Goal: Information Seeking & Learning: Learn about a topic

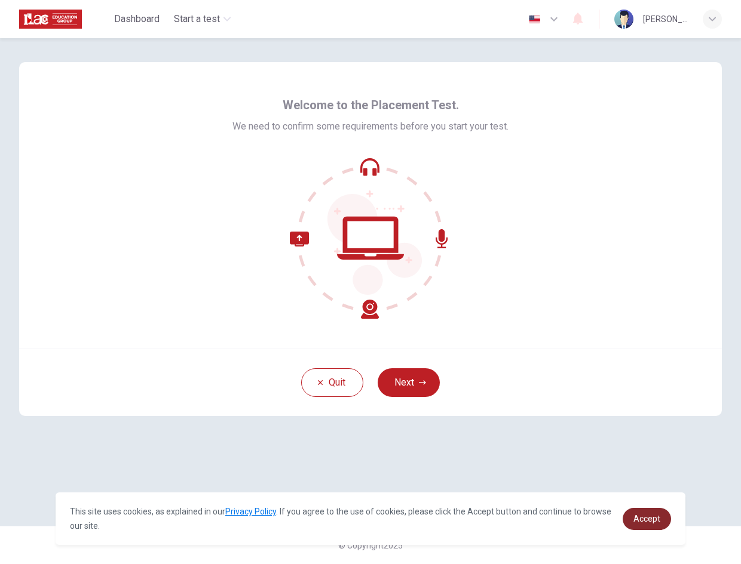
click at [649, 518] on span "Accept" at bounding box center [646, 519] width 27 height 10
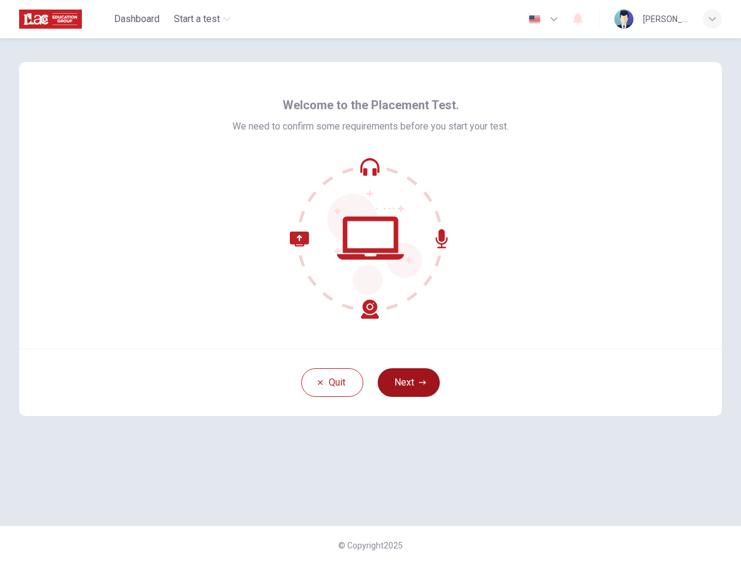
click at [403, 385] on button "Next" at bounding box center [409, 383] width 62 height 29
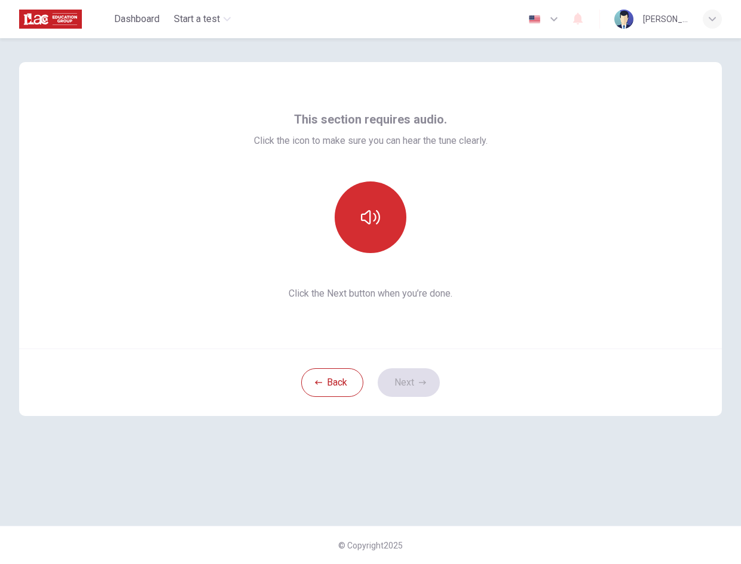
click at [387, 220] on button "button" at bounding box center [370, 218] width 72 height 72
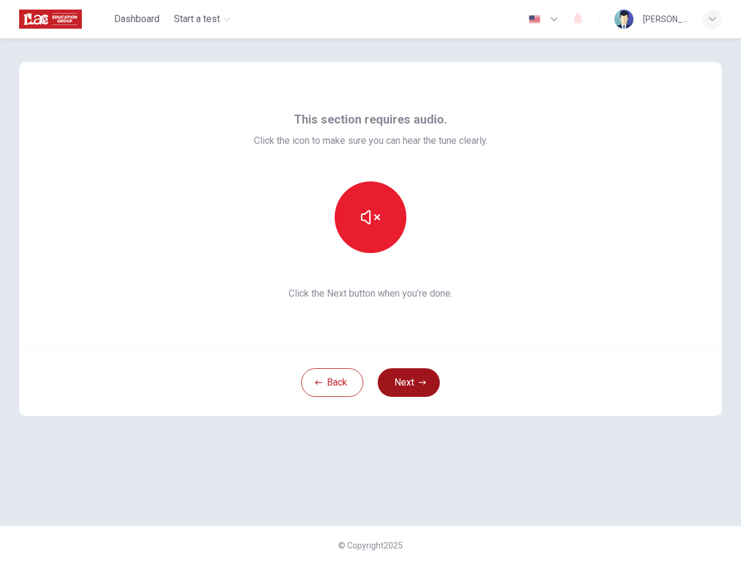
drag, startPoint x: 399, startPoint y: 365, endPoint x: 404, endPoint y: 375, distance: 11.2
click at [403, 374] on div "Back Next" at bounding box center [370, 382] width 702 height 67
click at [404, 376] on button "Next" at bounding box center [409, 383] width 62 height 29
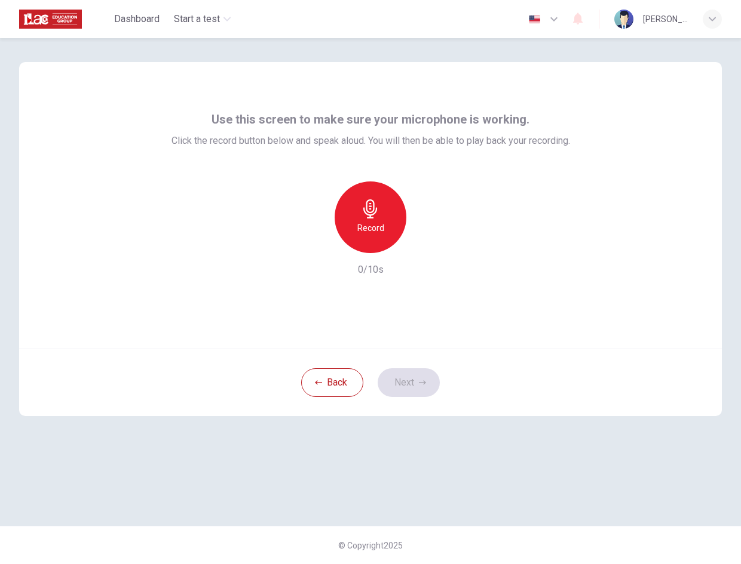
click at [377, 244] on div "Record" at bounding box center [370, 218] width 72 height 72
click at [377, 244] on div "Stop" at bounding box center [370, 218] width 72 height 72
click at [405, 380] on button "Next" at bounding box center [409, 383] width 62 height 29
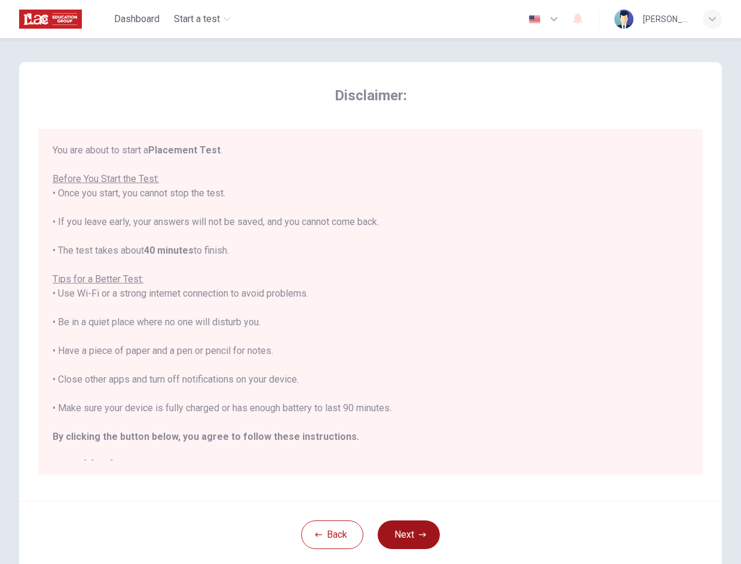
click at [419, 532] on icon "button" at bounding box center [422, 535] width 7 height 7
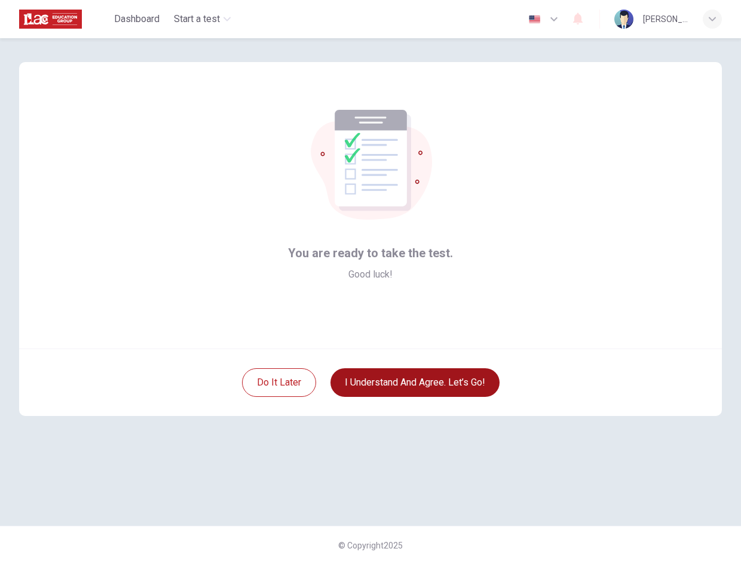
click at [415, 375] on button "I understand and agree. Let’s go!" at bounding box center [414, 383] width 169 height 29
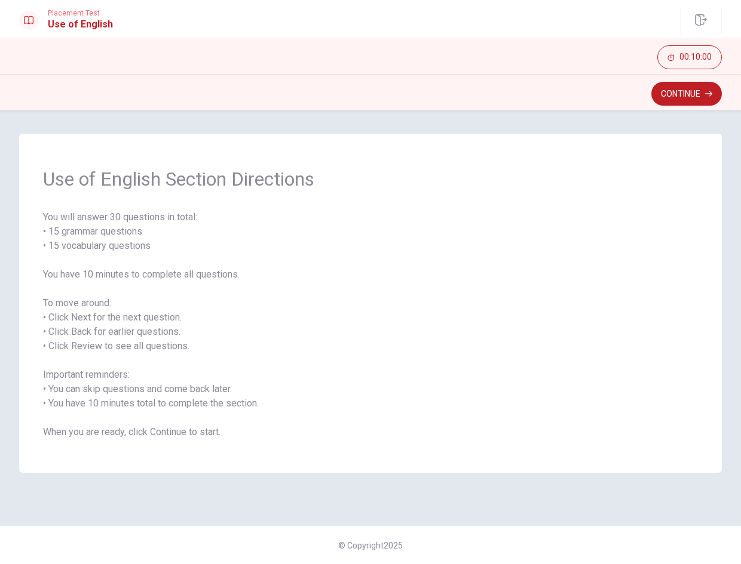
click at [680, 97] on button "Continue" at bounding box center [686, 94] width 70 height 24
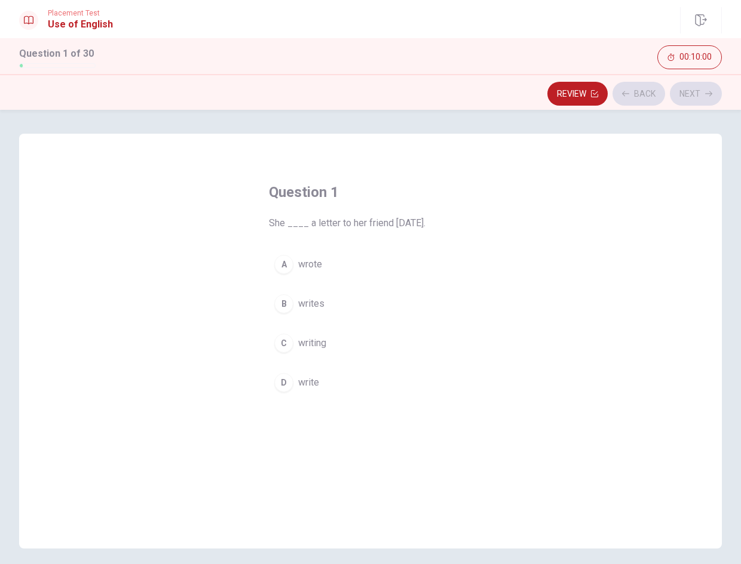
click at [333, 260] on button "A wrote" at bounding box center [370, 265] width 203 height 30
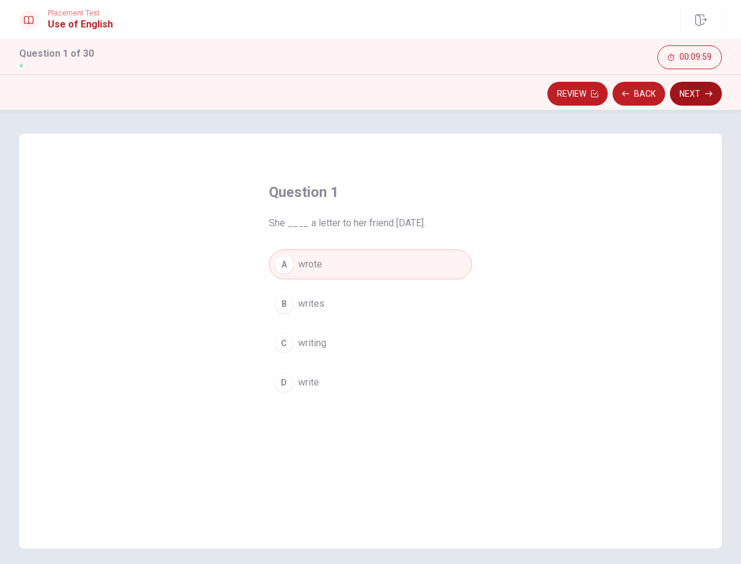
click at [694, 84] on button "Next" at bounding box center [696, 94] width 52 height 24
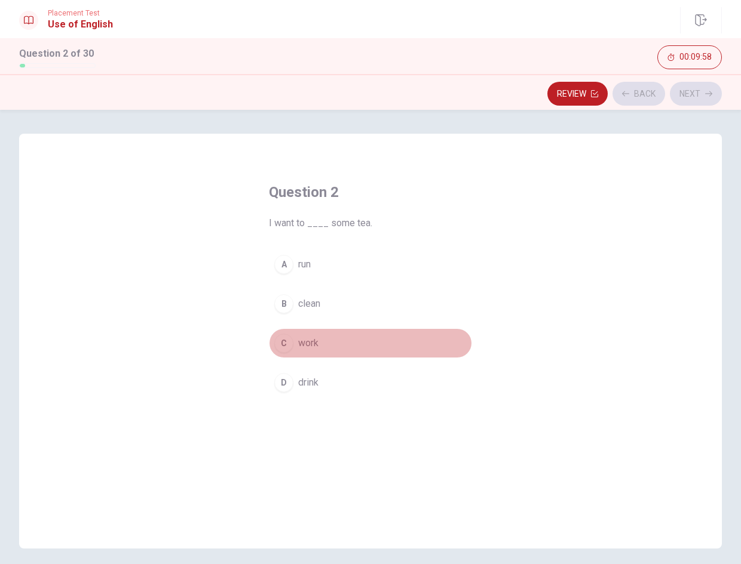
click at [360, 331] on button "C work" at bounding box center [370, 344] width 203 height 30
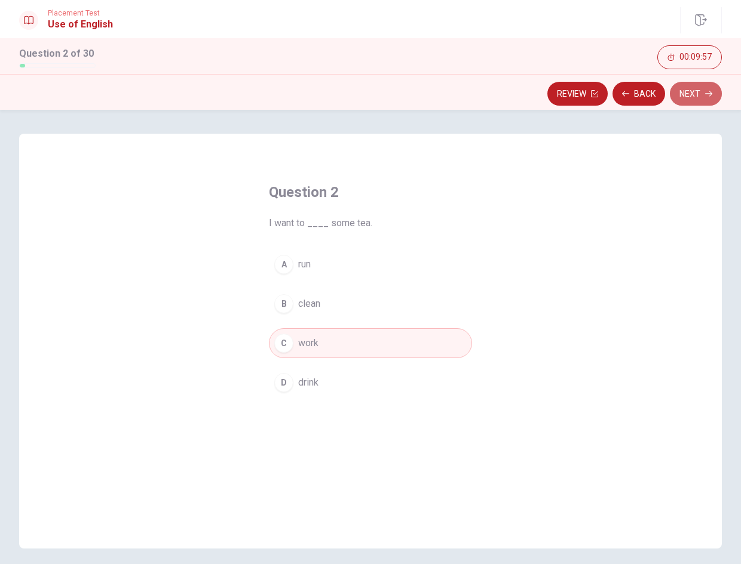
drag, startPoint x: 679, startPoint y: 94, endPoint x: 541, endPoint y: 208, distance: 179.0
click at [680, 94] on button "Next" at bounding box center [696, 94] width 52 height 24
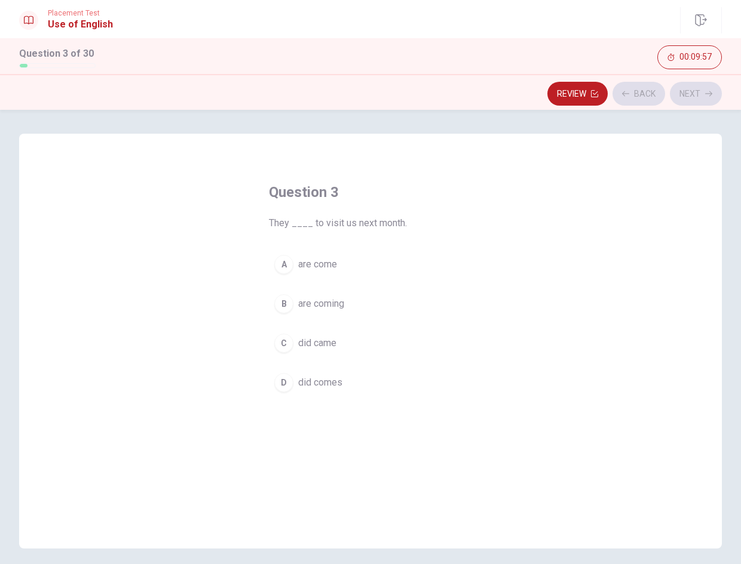
click at [397, 301] on button "B are coming" at bounding box center [370, 304] width 203 height 30
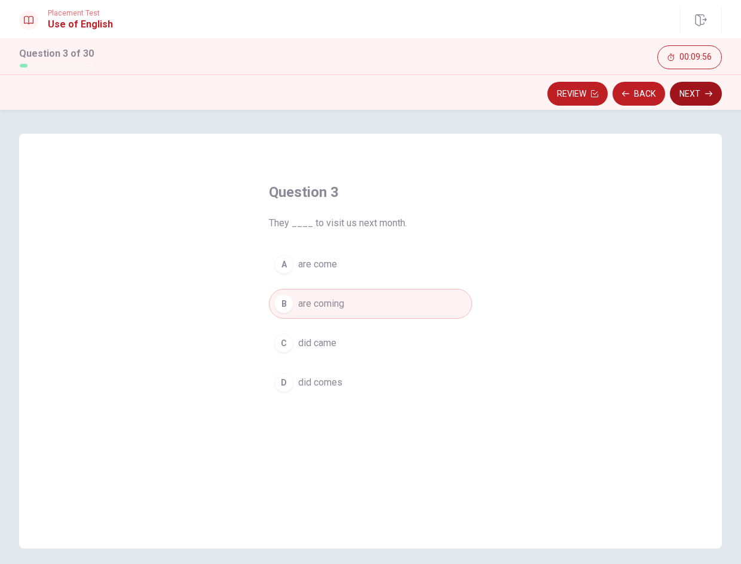
click at [698, 97] on button "Next" at bounding box center [696, 94] width 52 height 24
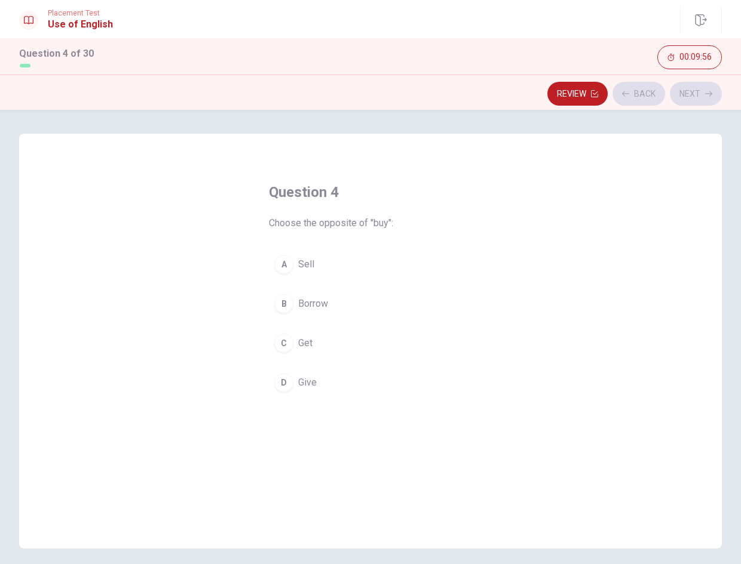
click at [384, 278] on button "A Sell" at bounding box center [370, 265] width 203 height 30
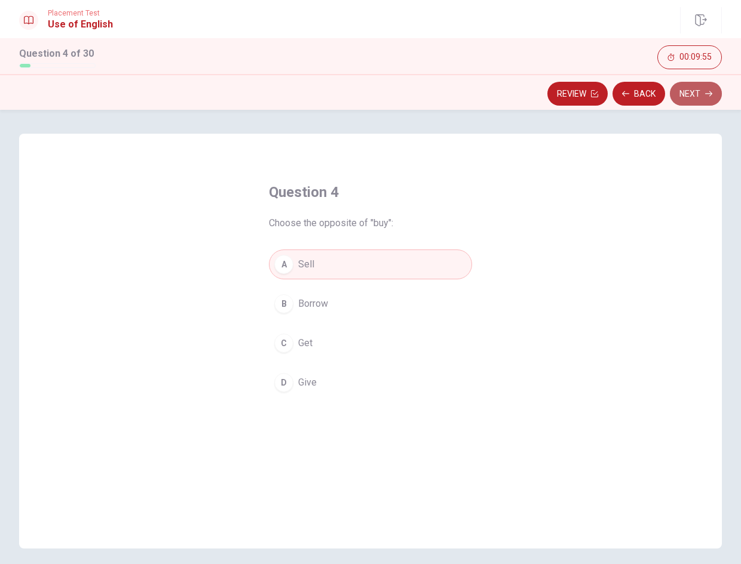
click at [690, 91] on button "Next" at bounding box center [696, 94] width 52 height 24
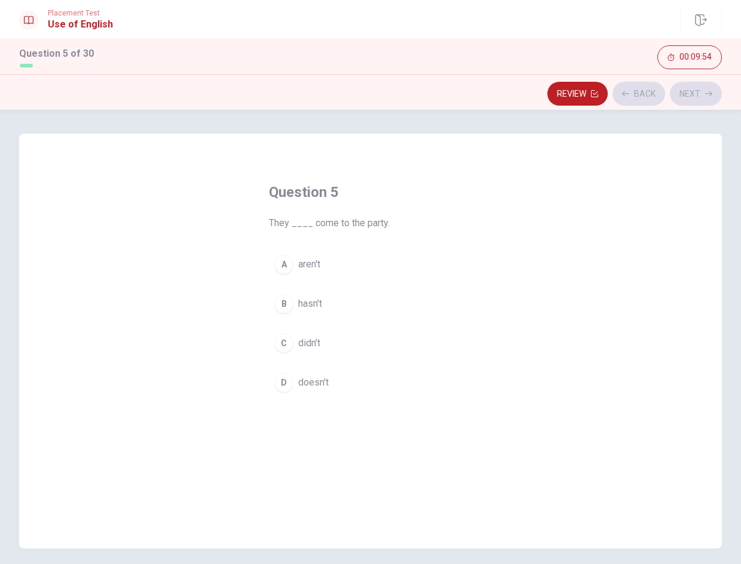
click at [386, 313] on button "B hasn't" at bounding box center [370, 304] width 203 height 30
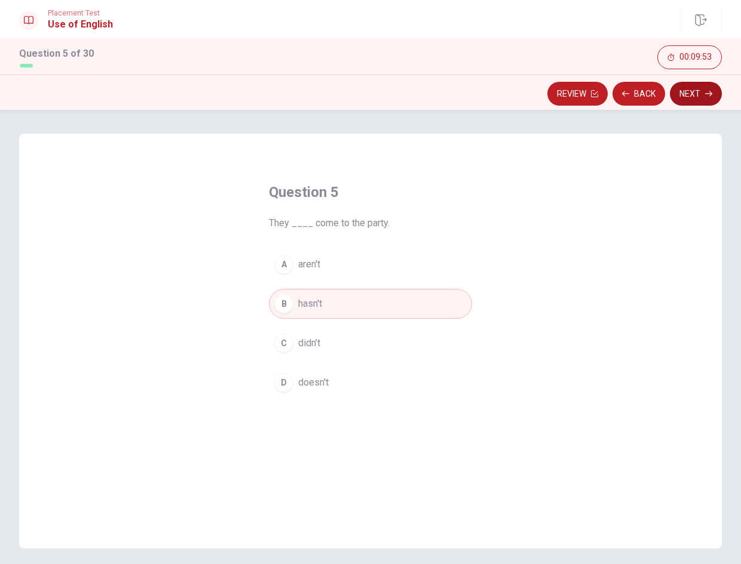
click at [696, 97] on button "Next" at bounding box center [696, 94] width 52 height 24
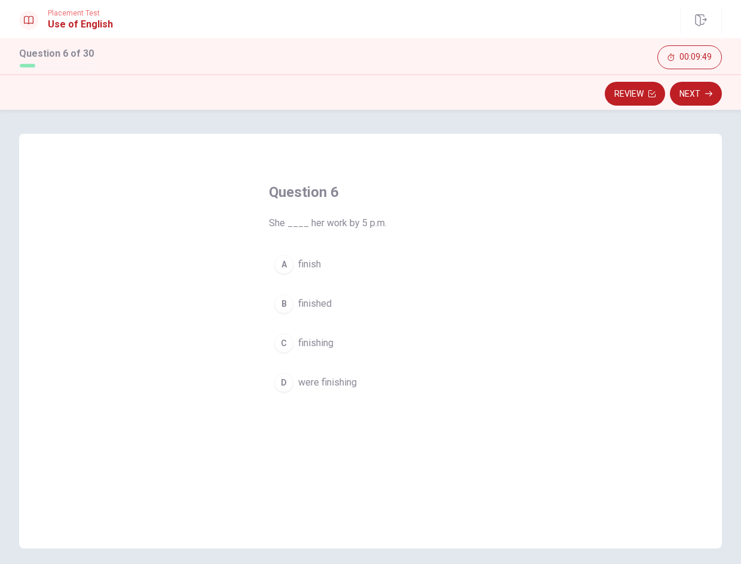
click at [371, 262] on button "A finish" at bounding box center [370, 265] width 203 height 30
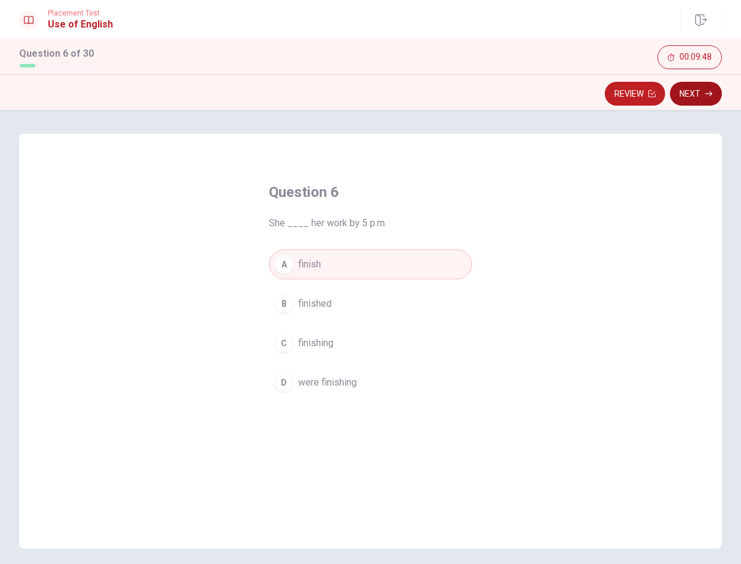
click at [711, 91] on icon "button" at bounding box center [708, 93] width 7 height 7
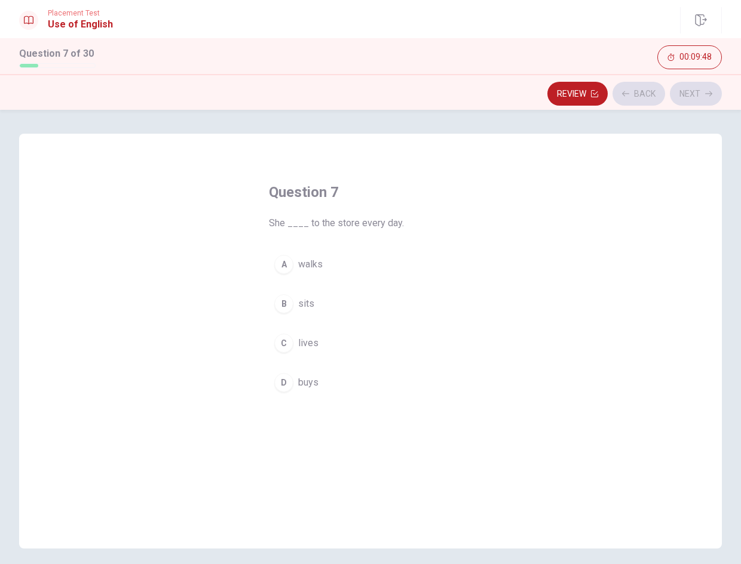
click at [317, 294] on button "B sits" at bounding box center [370, 304] width 203 height 30
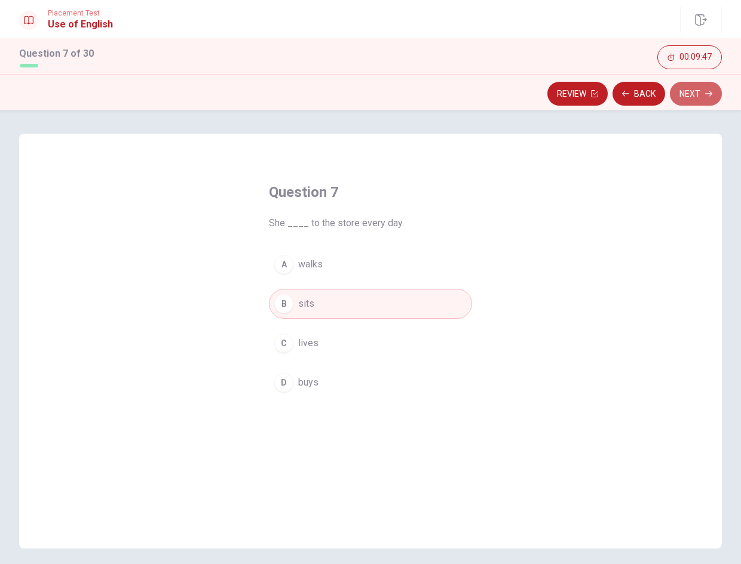
click at [706, 90] on button "Next" at bounding box center [696, 94] width 52 height 24
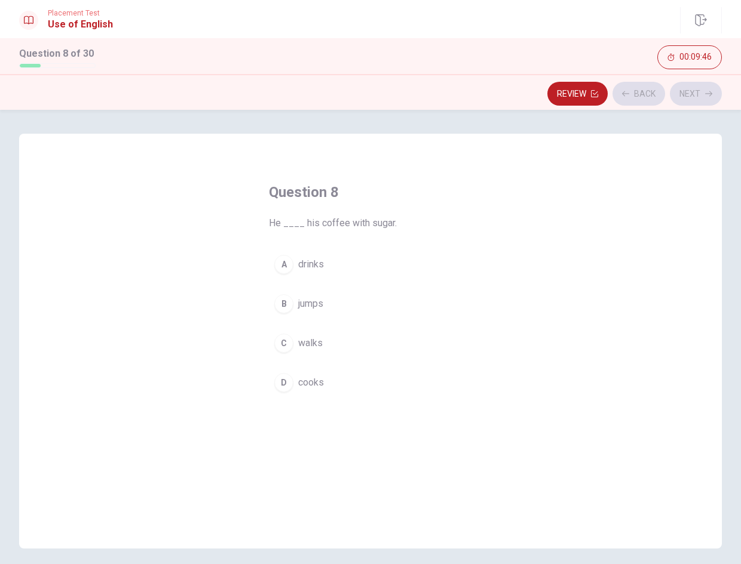
click at [369, 260] on button "A drinks" at bounding box center [370, 265] width 203 height 30
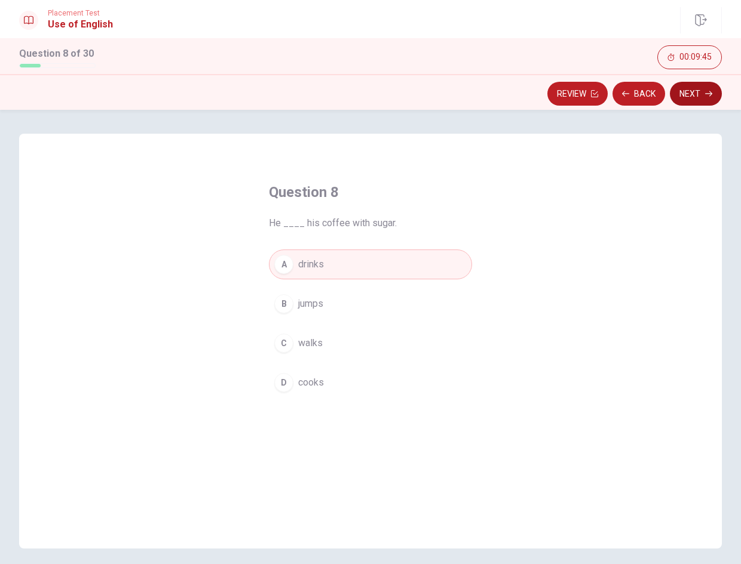
click at [704, 97] on button "Next" at bounding box center [696, 94] width 52 height 24
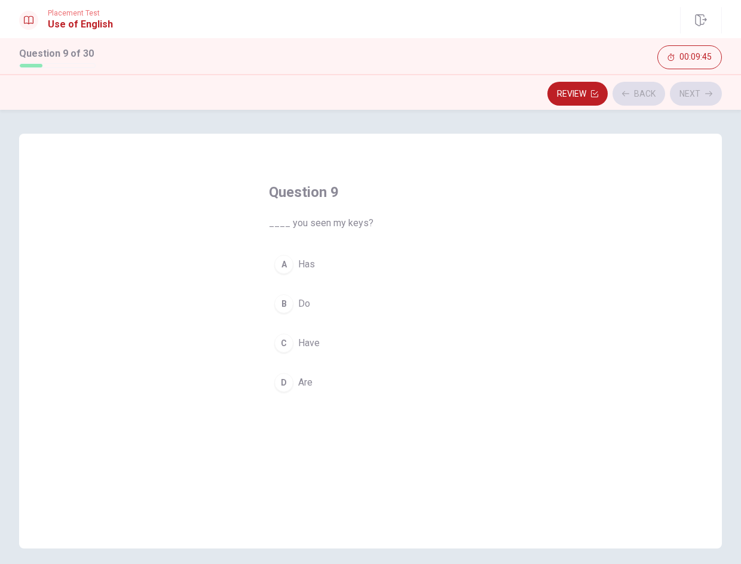
click at [342, 339] on button "C Have" at bounding box center [370, 344] width 203 height 30
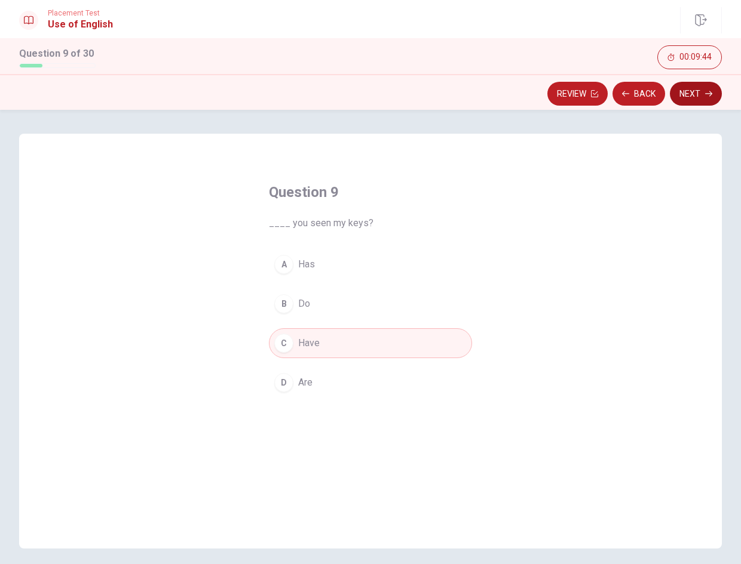
click at [688, 91] on button "Next" at bounding box center [696, 94] width 52 height 24
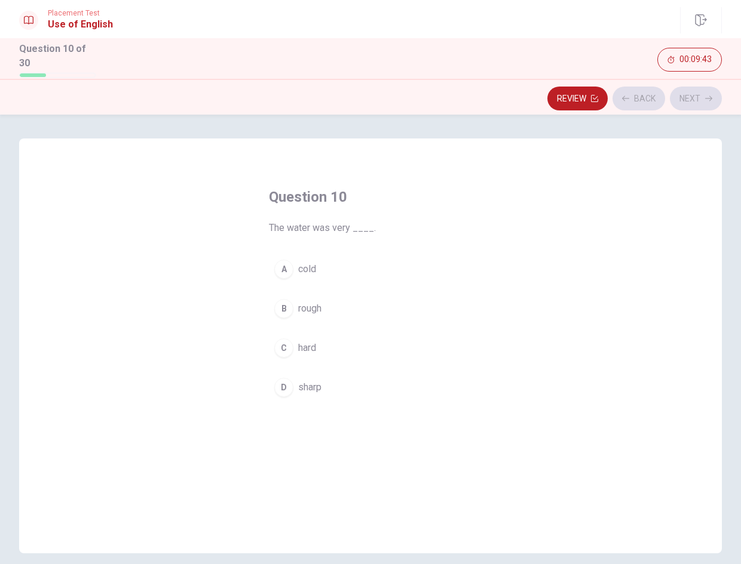
click at [325, 283] on div "A cold B rough C hard D sharp" at bounding box center [370, 328] width 203 height 148
click at [383, 265] on button "A cold" at bounding box center [370, 269] width 203 height 30
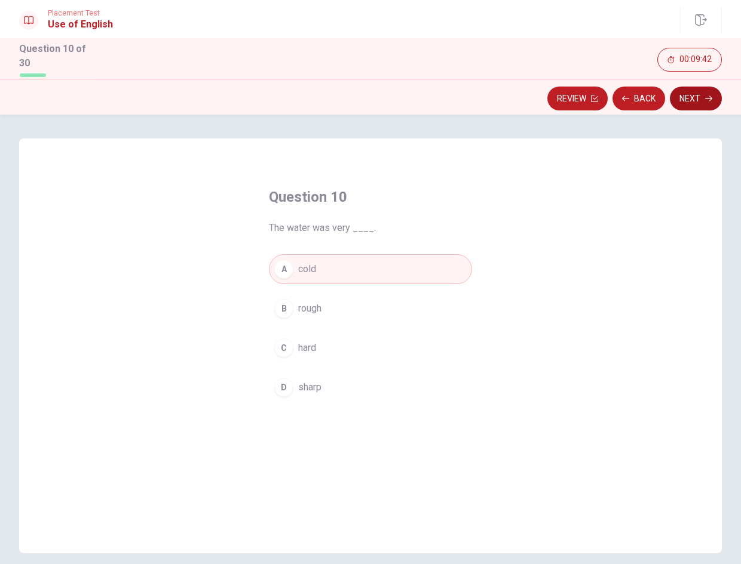
click at [693, 99] on button "Next" at bounding box center [696, 99] width 52 height 24
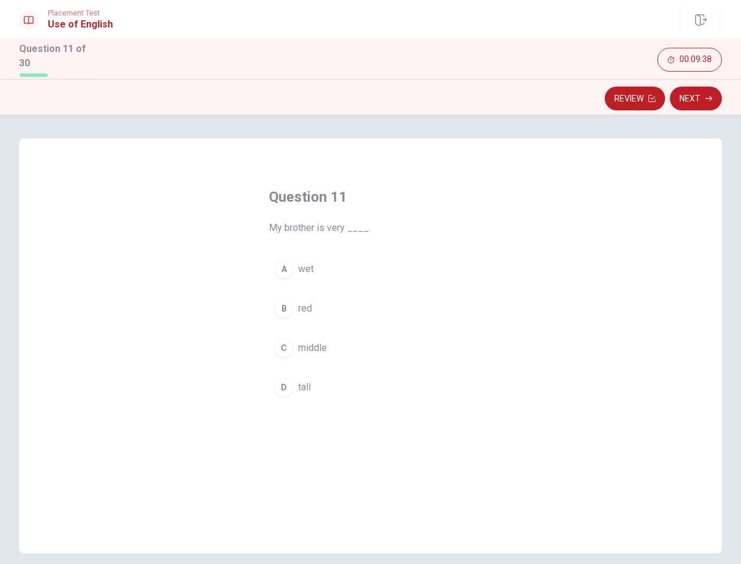
click at [360, 297] on button "B red" at bounding box center [370, 309] width 203 height 30
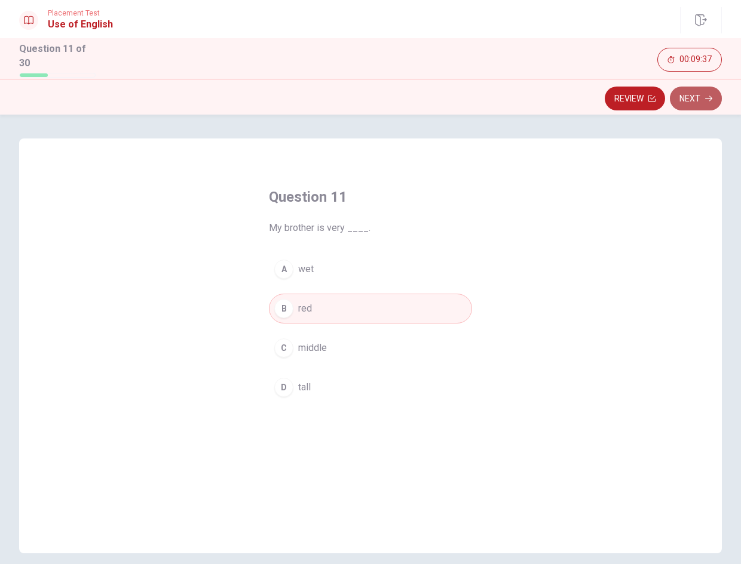
click at [704, 88] on button "Next" at bounding box center [696, 99] width 52 height 24
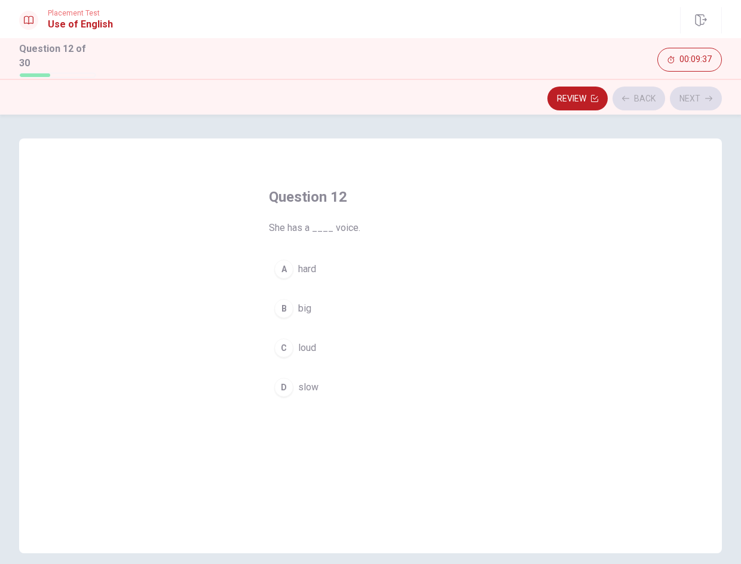
click at [346, 260] on button "A hard" at bounding box center [370, 269] width 203 height 30
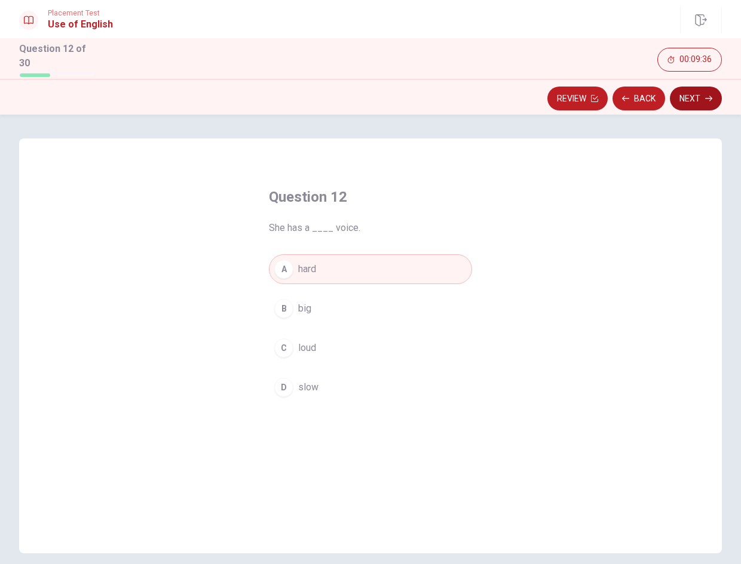
click at [704, 87] on button "Next" at bounding box center [696, 99] width 52 height 24
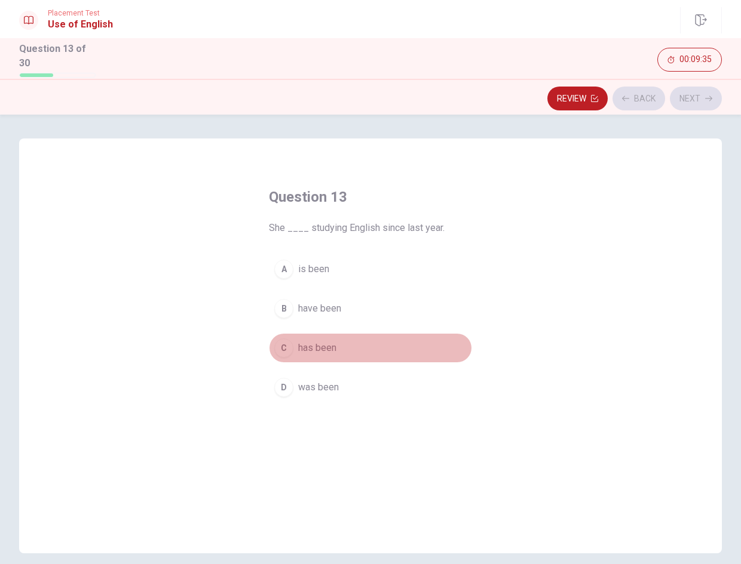
click at [365, 333] on button "C has been" at bounding box center [370, 348] width 203 height 30
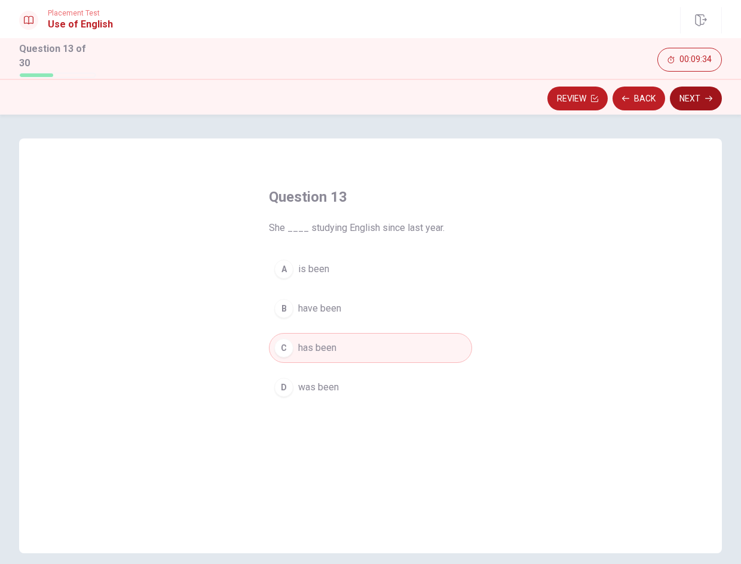
click at [684, 87] on button "Next" at bounding box center [696, 99] width 52 height 24
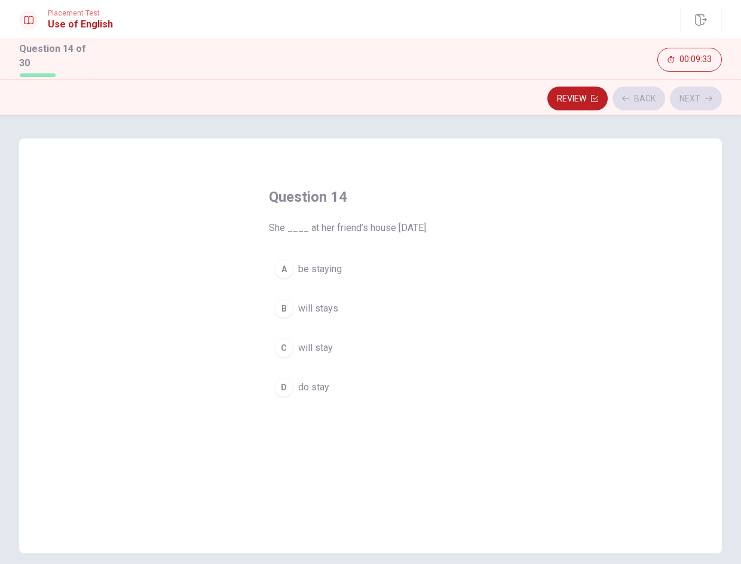
click at [374, 298] on button "B will stays" at bounding box center [370, 309] width 203 height 30
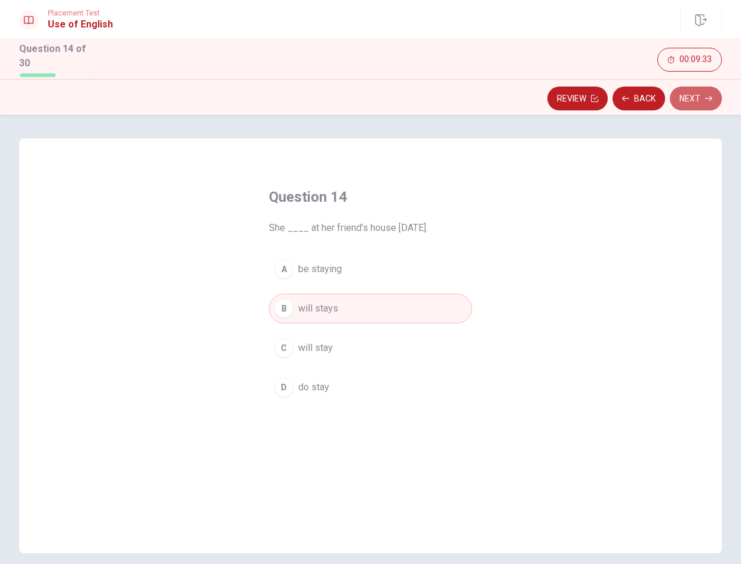
drag, startPoint x: 706, startPoint y: 92, endPoint x: 576, endPoint y: 166, distance: 149.3
click at [705, 95] on icon "button" at bounding box center [708, 98] width 7 height 7
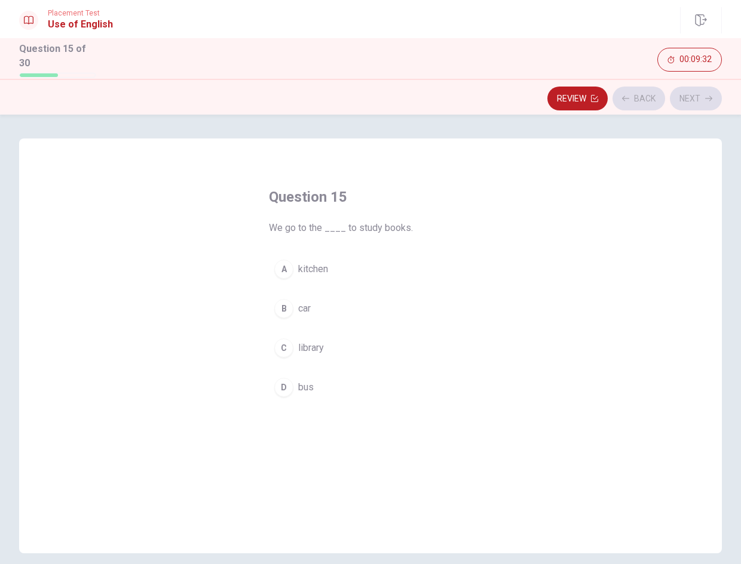
click at [374, 265] on button "A kitchen" at bounding box center [370, 269] width 203 height 30
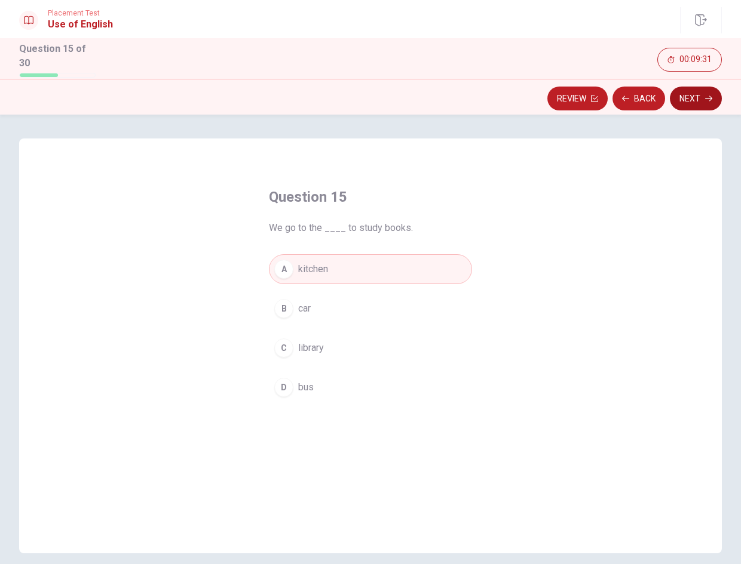
click at [691, 99] on button "Next" at bounding box center [696, 99] width 52 height 24
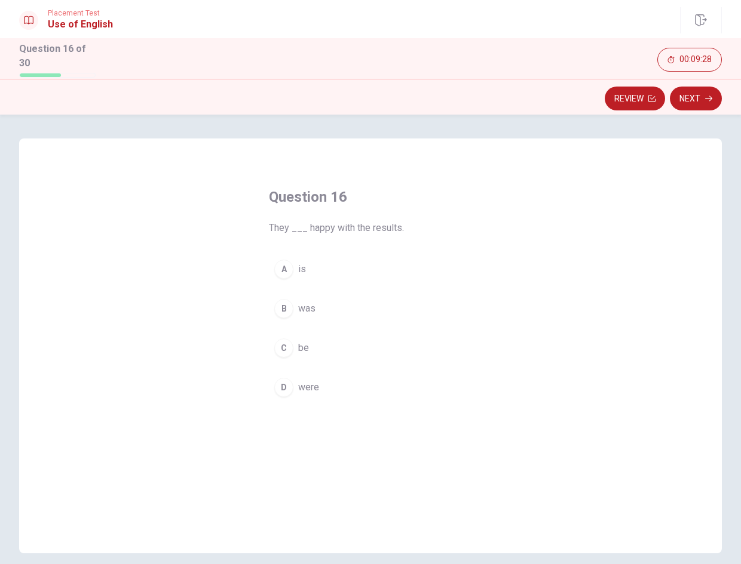
click at [363, 307] on button "B was" at bounding box center [370, 309] width 203 height 30
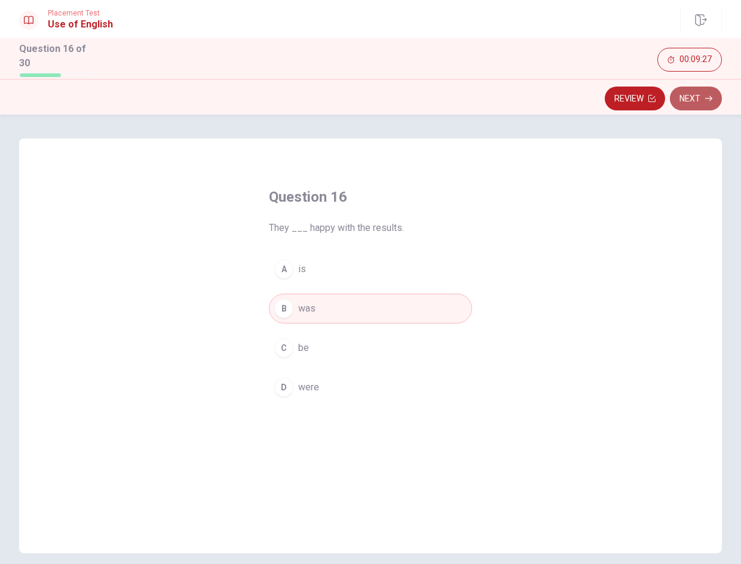
click at [699, 103] on button "Next" at bounding box center [696, 99] width 52 height 24
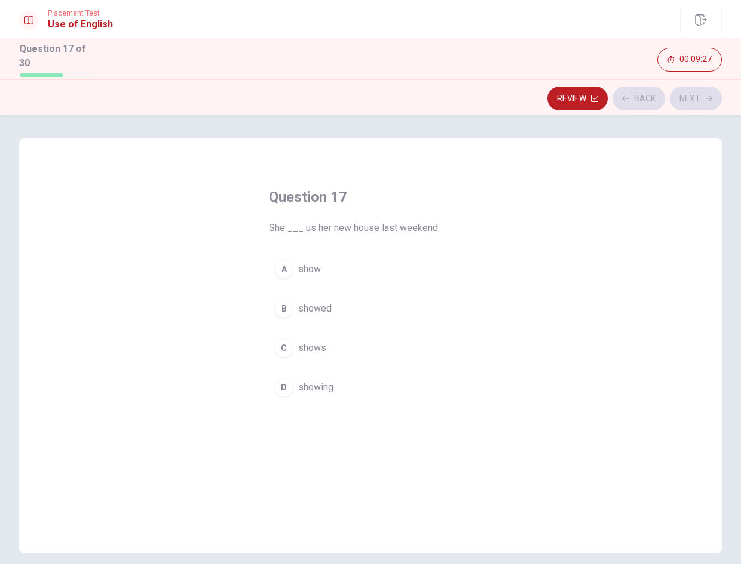
click at [381, 254] on button "A show" at bounding box center [370, 269] width 203 height 30
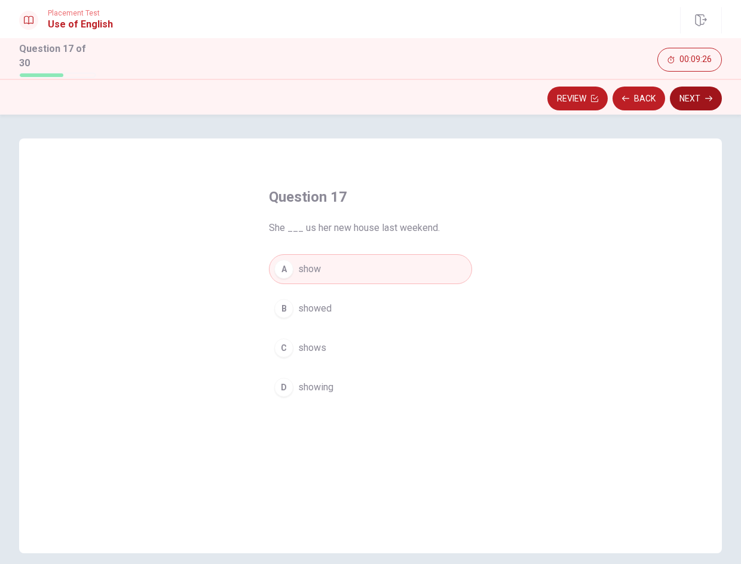
click at [698, 88] on button "Next" at bounding box center [696, 99] width 52 height 24
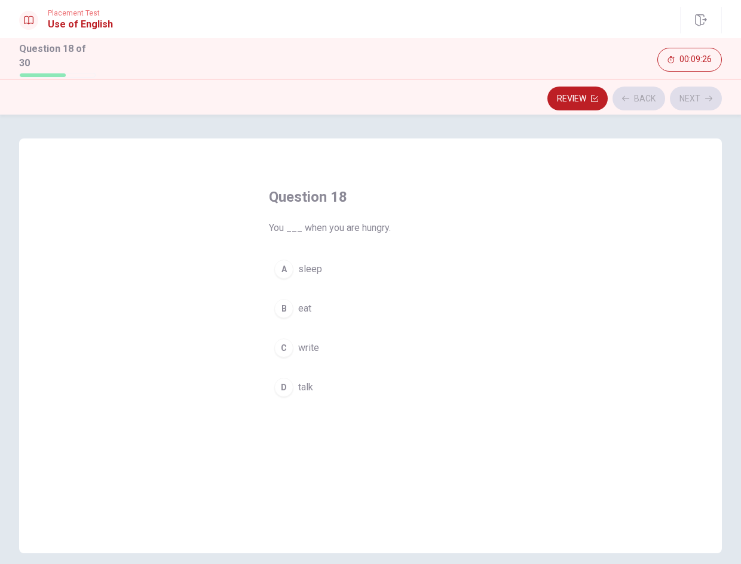
click at [329, 305] on button "B eat" at bounding box center [370, 309] width 203 height 30
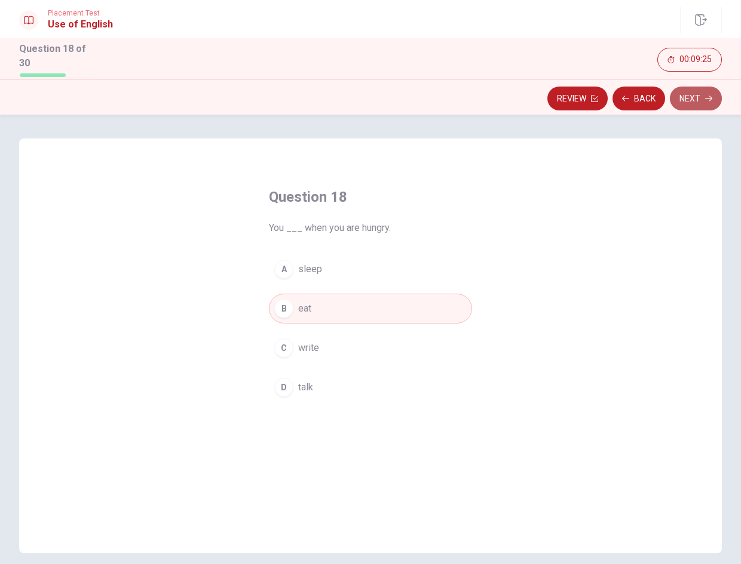
click at [687, 90] on button "Next" at bounding box center [696, 99] width 52 height 24
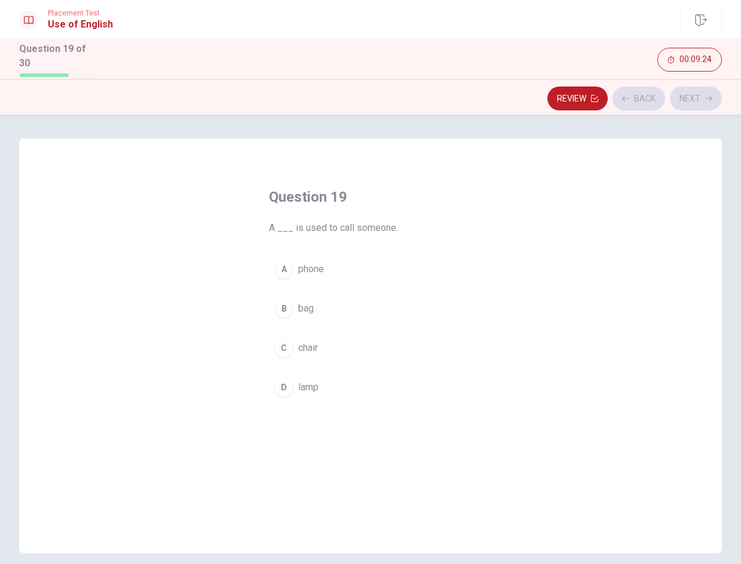
click at [383, 266] on button "A phone" at bounding box center [370, 269] width 203 height 30
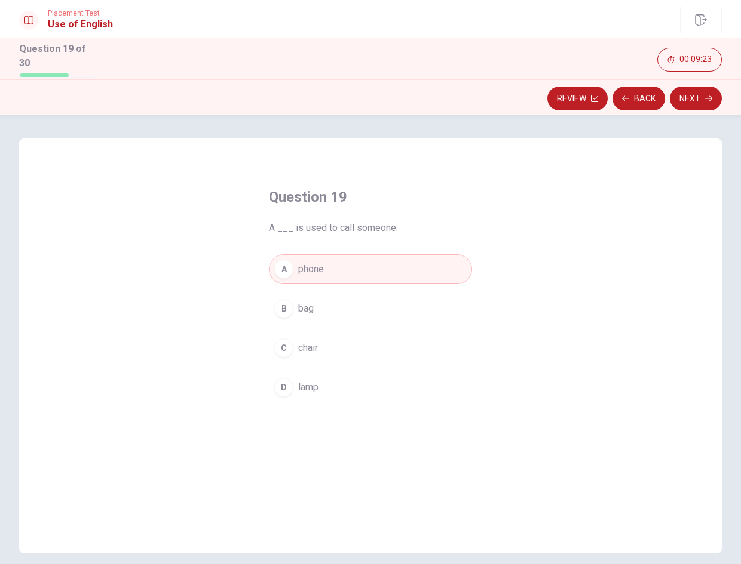
click at [697, 93] on button "Next" at bounding box center [696, 99] width 52 height 24
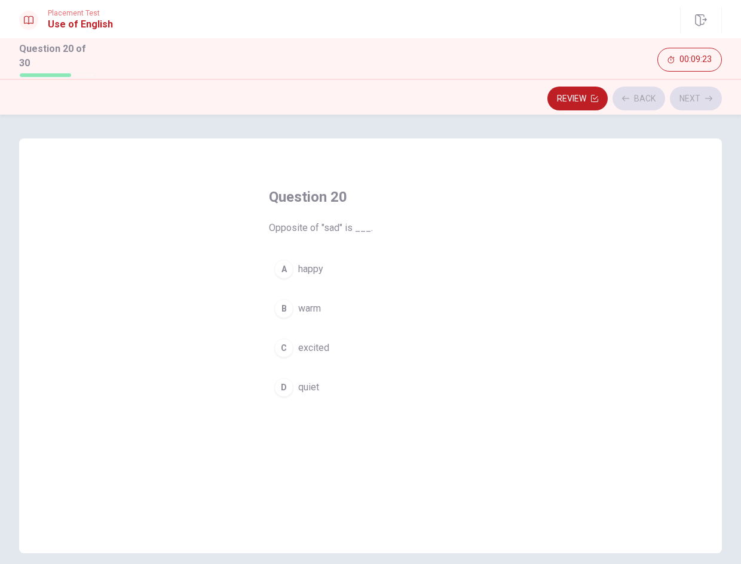
click at [384, 348] on button "C excited" at bounding box center [370, 348] width 203 height 30
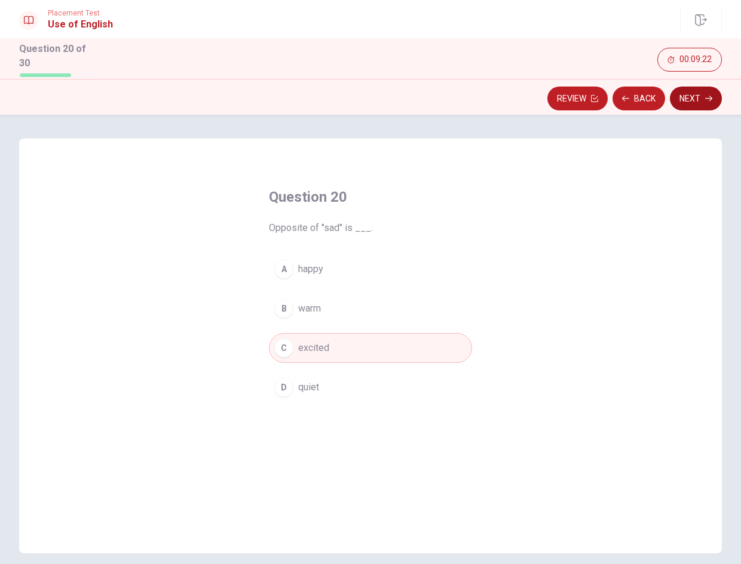
click at [690, 87] on button "Next" at bounding box center [696, 99] width 52 height 24
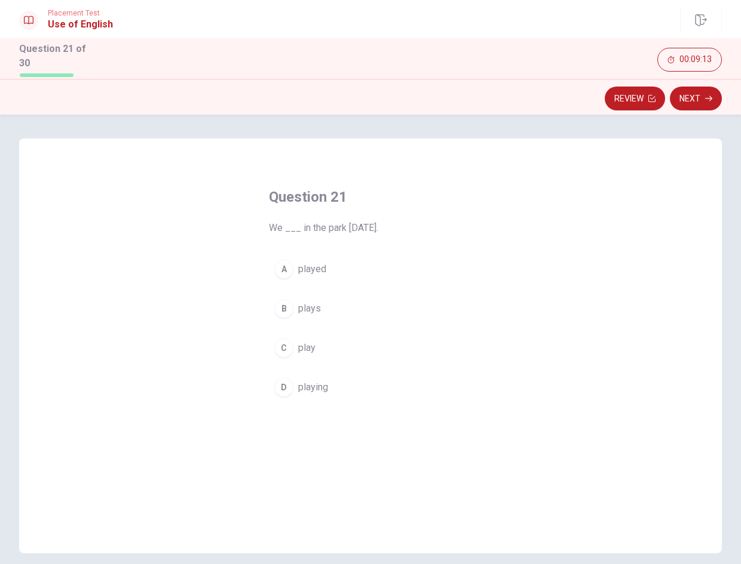
click at [335, 257] on button "A played" at bounding box center [370, 269] width 203 height 30
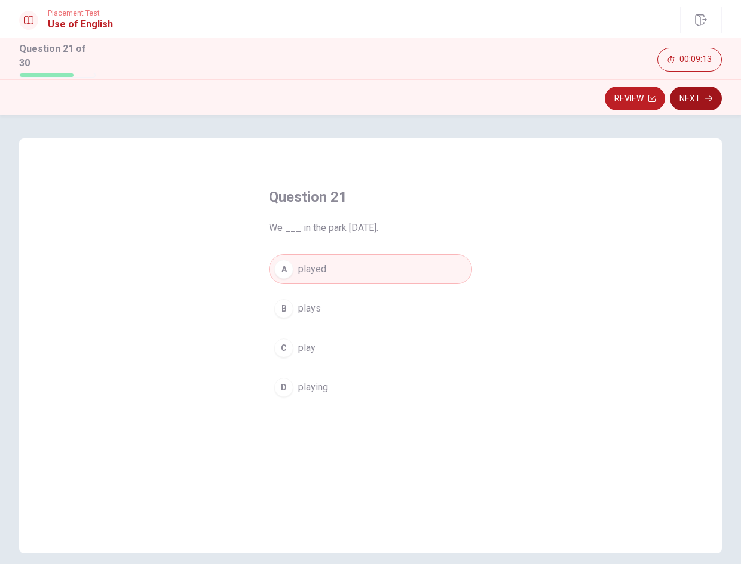
click at [702, 97] on button "Next" at bounding box center [696, 99] width 52 height 24
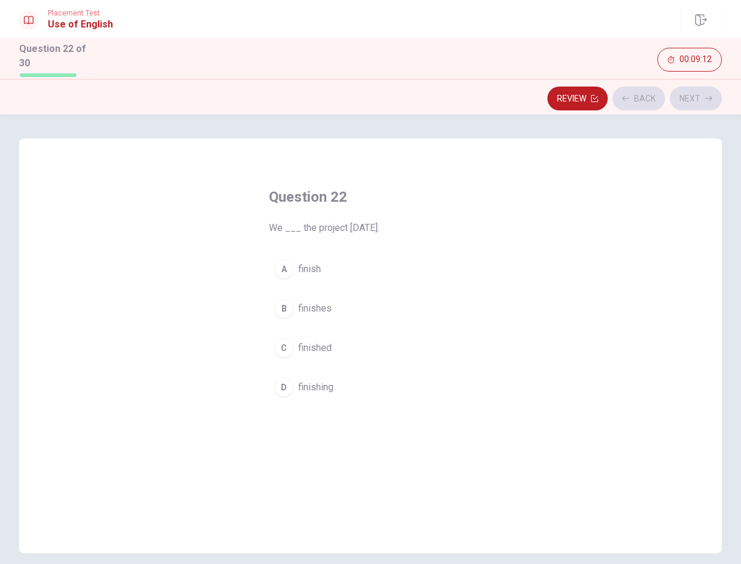
click at [388, 333] on button "C finished" at bounding box center [370, 348] width 203 height 30
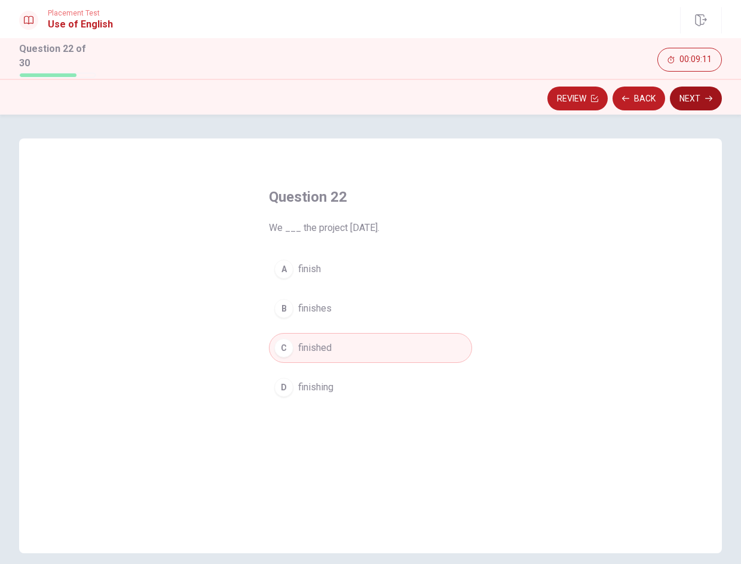
click at [694, 91] on button "Next" at bounding box center [696, 99] width 52 height 24
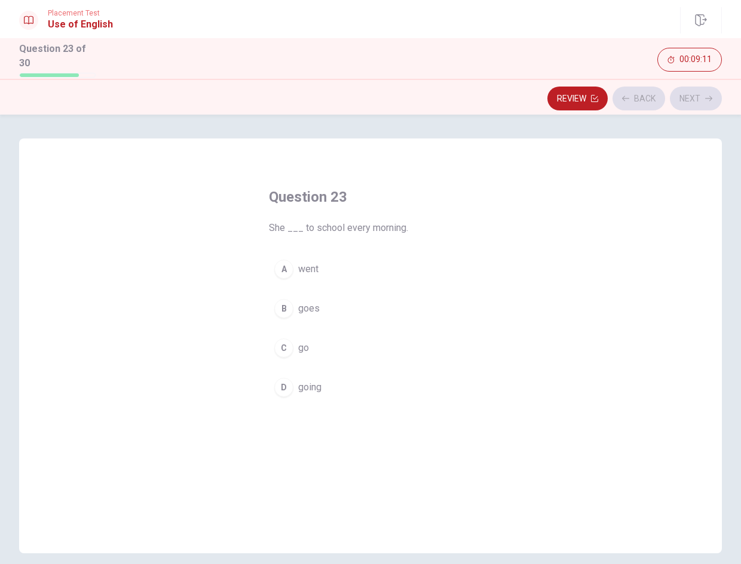
drag, startPoint x: 388, startPoint y: 299, endPoint x: 400, endPoint y: 294, distance: 13.4
click at [388, 298] on button "B goes" at bounding box center [370, 309] width 203 height 30
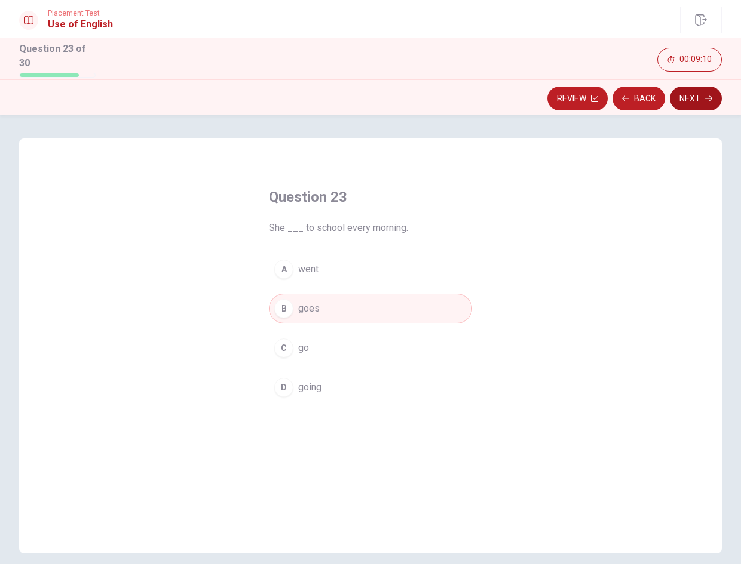
click at [688, 98] on button "Next" at bounding box center [696, 99] width 52 height 24
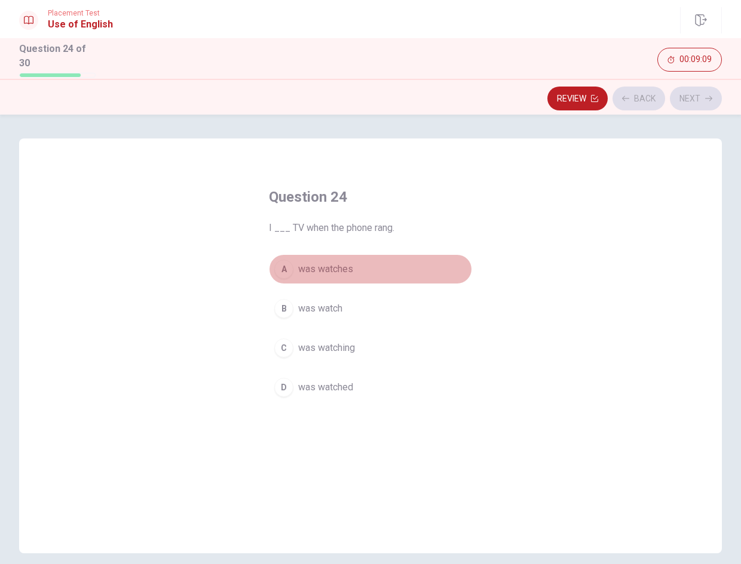
click at [377, 278] on button "A was watches" at bounding box center [370, 269] width 203 height 30
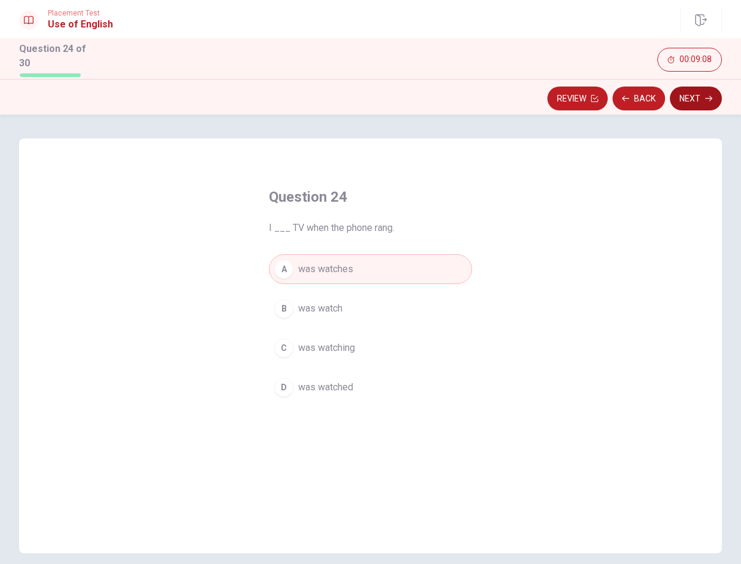
click at [695, 100] on button "Next" at bounding box center [696, 99] width 52 height 24
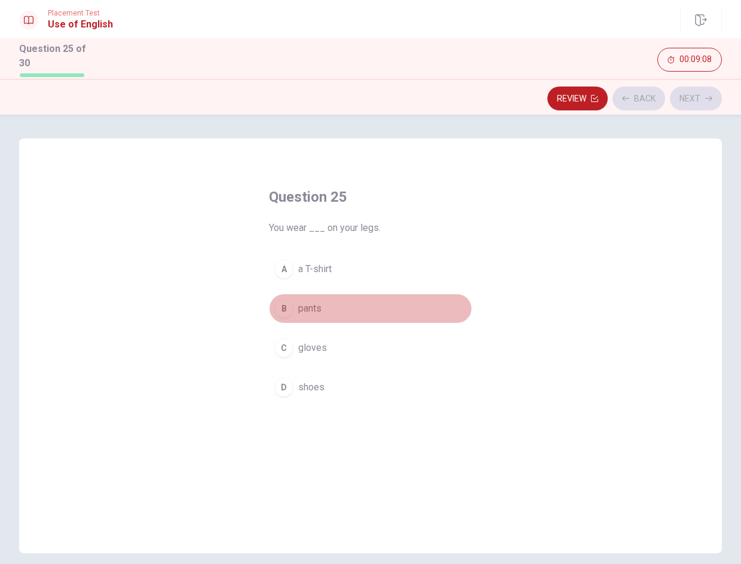
click at [427, 294] on button "B pants" at bounding box center [370, 309] width 203 height 30
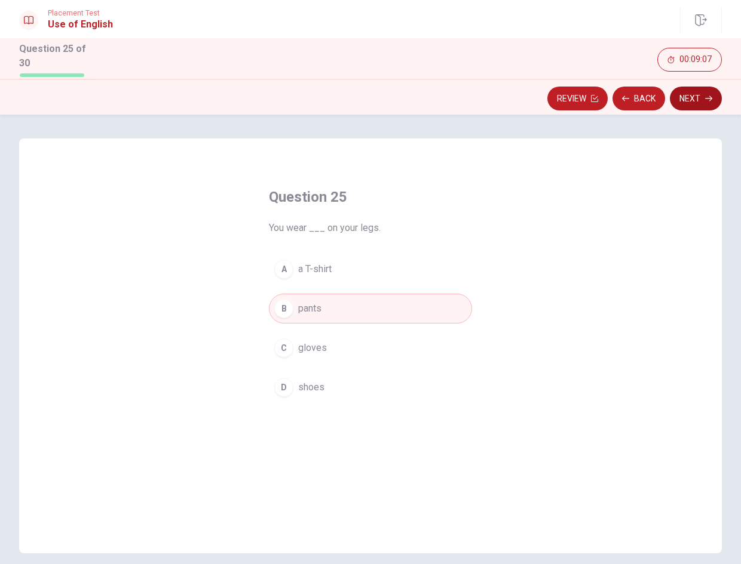
click at [696, 103] on button "Next" at bounding box center [696, 99] width 52 height 24
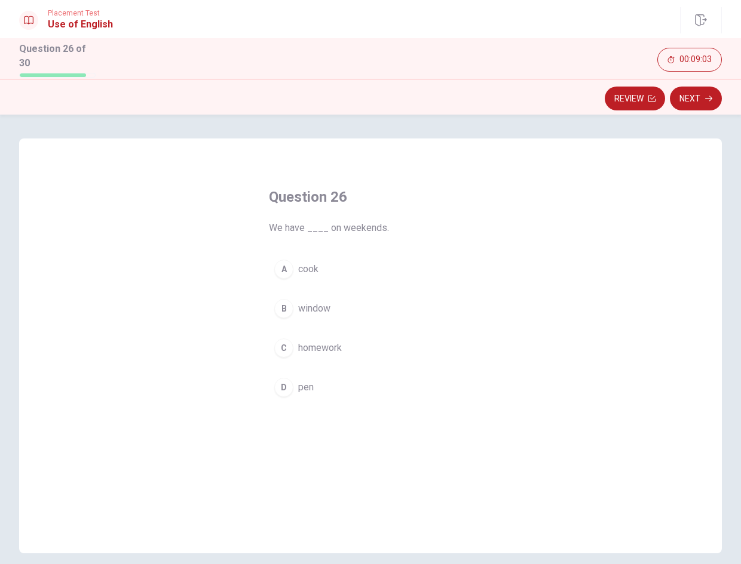
click at [333, 265] on button "A cook" at bounding box center [370, 269] width 203 height 30
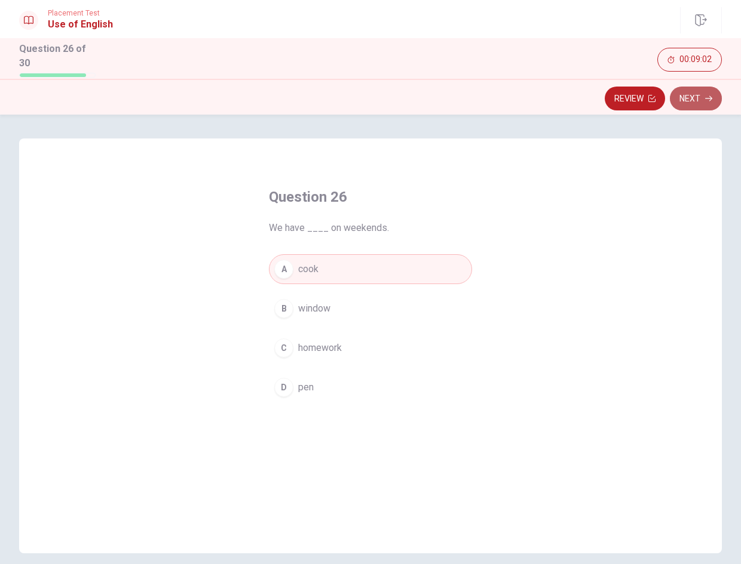
click at [711, 90] on button "Next" at bounding box center [696, 99] width 52 height 24
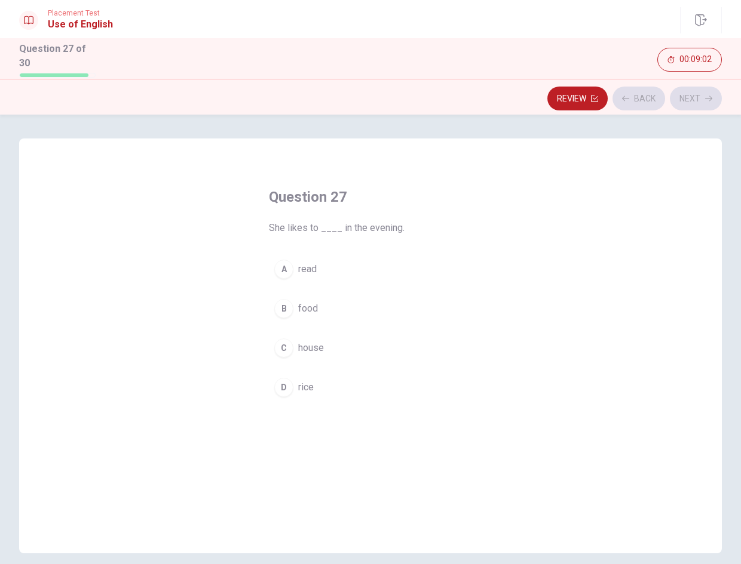
drag, startPoint x: 317, startPoint y: 336, endPoint x: 455, endPoint y: 287, distance: 146.4
click at [318, 341] on span "house" at bounding box center [311, 348] width 26 height 14
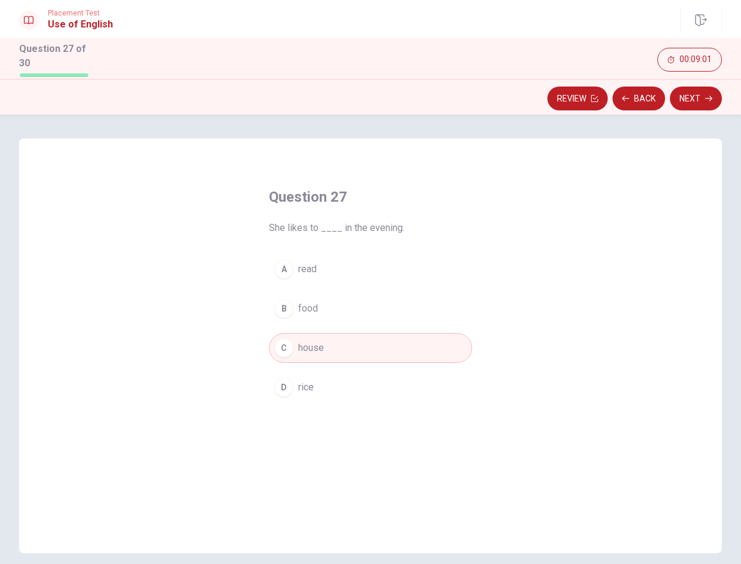
drag, startPoint x: 687, startPoint y: 87, endPoint x: 566, endPoint y: 191, distance: 159.3
click at [688, 87] on button "Next" at bounding box center [696, 99] width 52 height 24
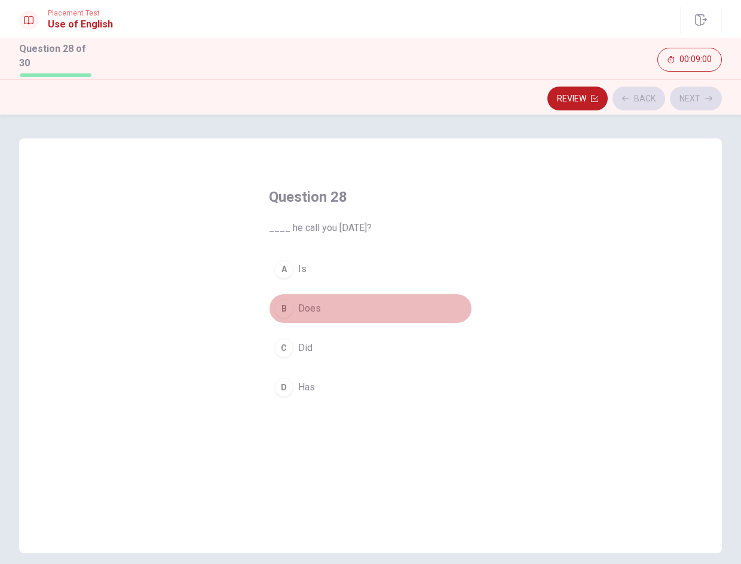
click at [364, 308] on button "B Does" at bounding box center [370, 309] width 203 height 30
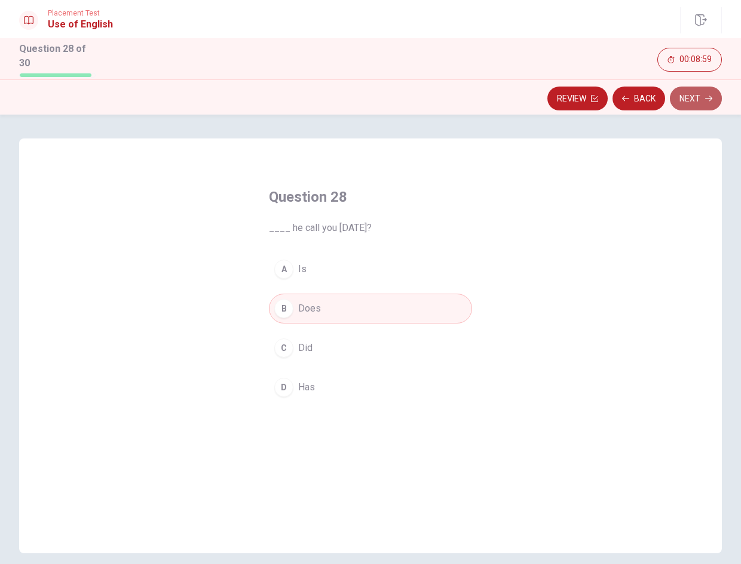
click at [687, 100] on button "Next" at bounding box center [696, 99] width 52 height 24
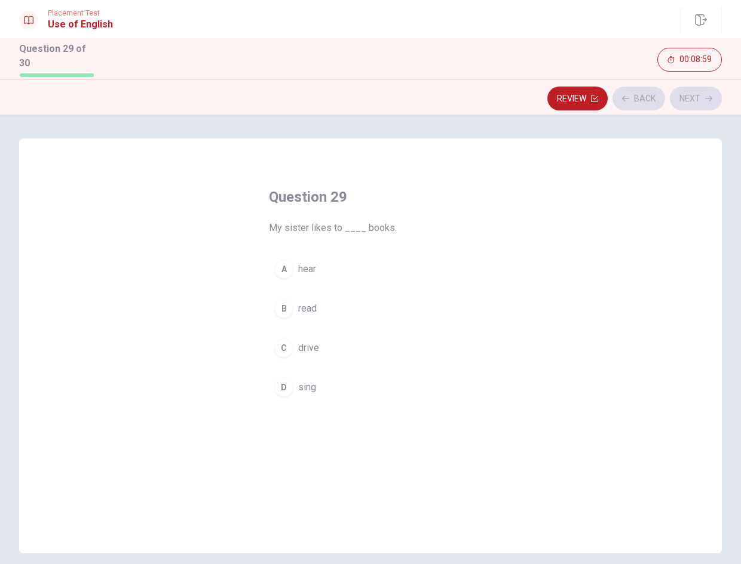
click at [380, 274] on button "A hear" at bounding box center [370, 269] width 203 height 30
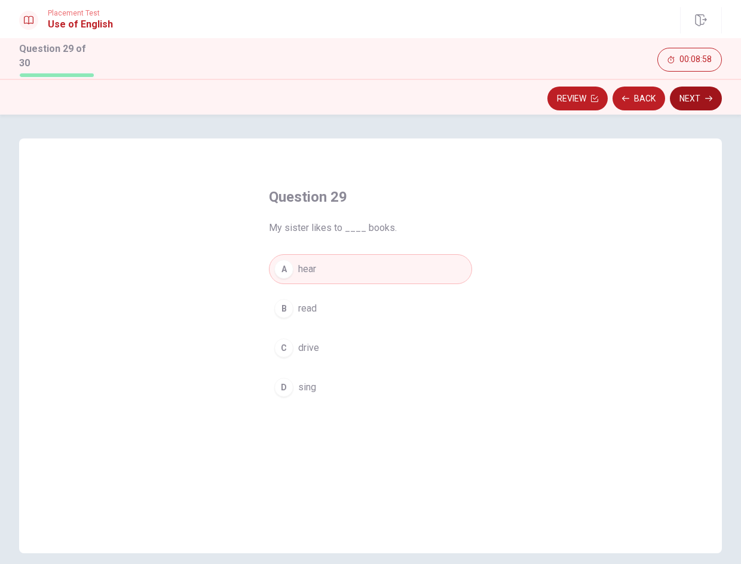
click at [702, 96] on button "Next" at bounding box center [696, 99] width 52 height 24
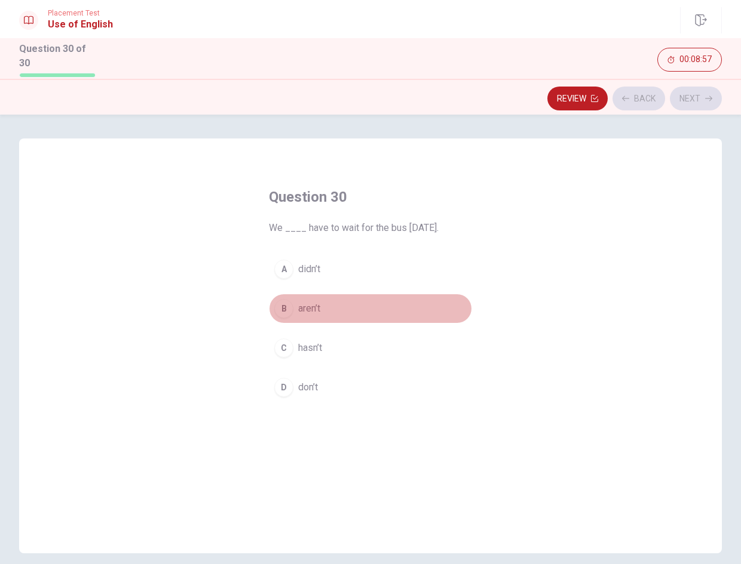
click at [367, 294] on button "B aren’t" at bounding box center [370, 309] width 203 height 30
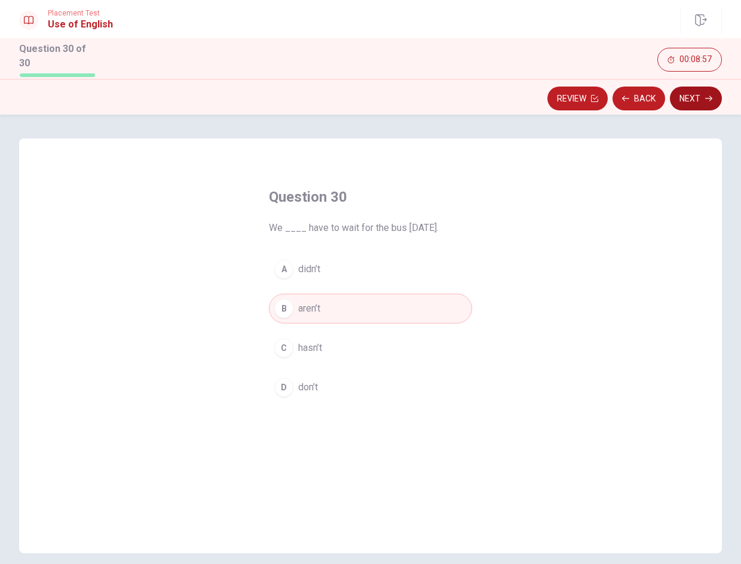
click at [680, 96] on button "Next" at bounding box center [696, 99] width 52 height 24
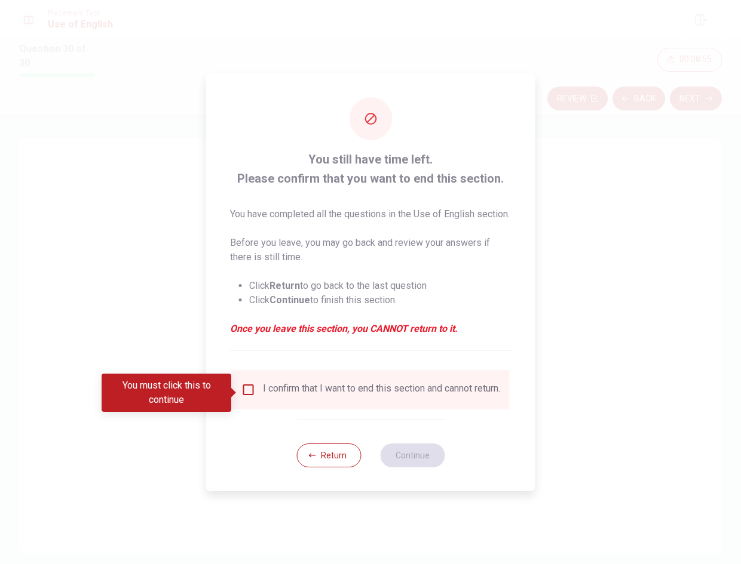
click at [246, 387] on input "You must click this to continue" at bounding box center [248, 390] width 14 height 14
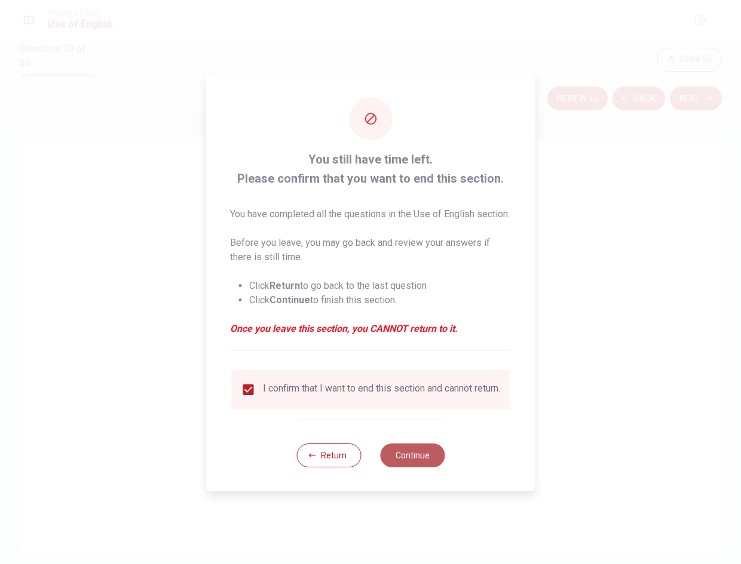
click at [435, 464] on button "Continue" at bounding box center [412, 456] width 65 height 24
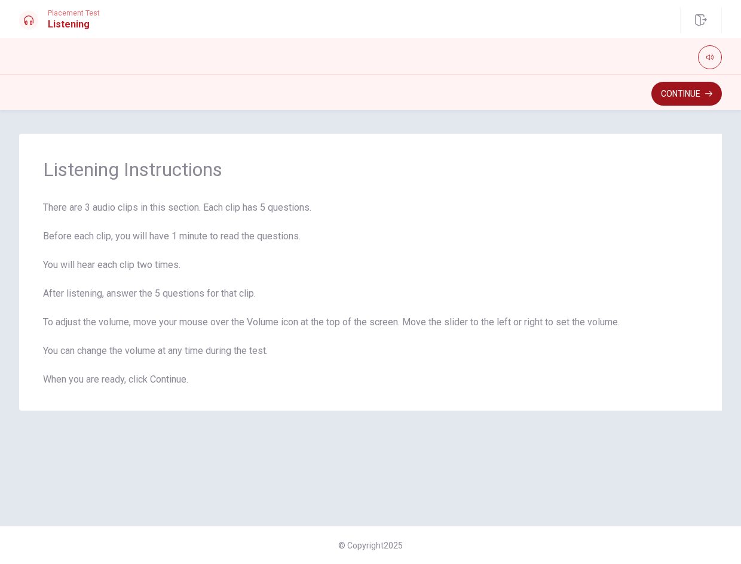
click at [679, 88] on button "Continue" at bounding box center [686, 94] width 70 height 24
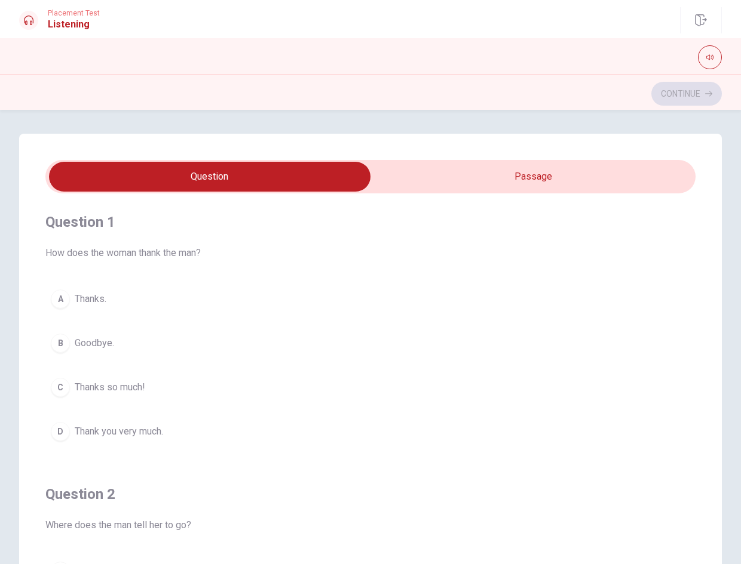
click at [211, 303] on button "A Thanks." at bounding box center [370, 299] width 650 height 30
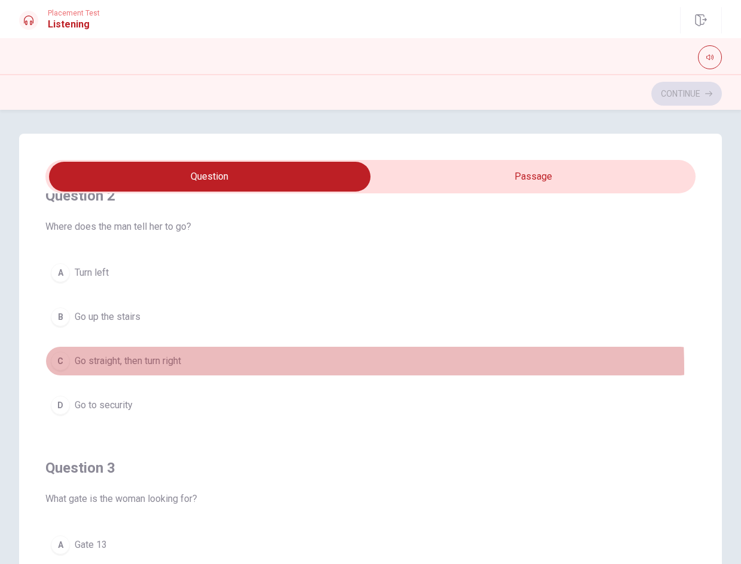
click at [165, 370] on button "C Go straight, then turn right" at bounding box center [370, 361] width 650 height 30
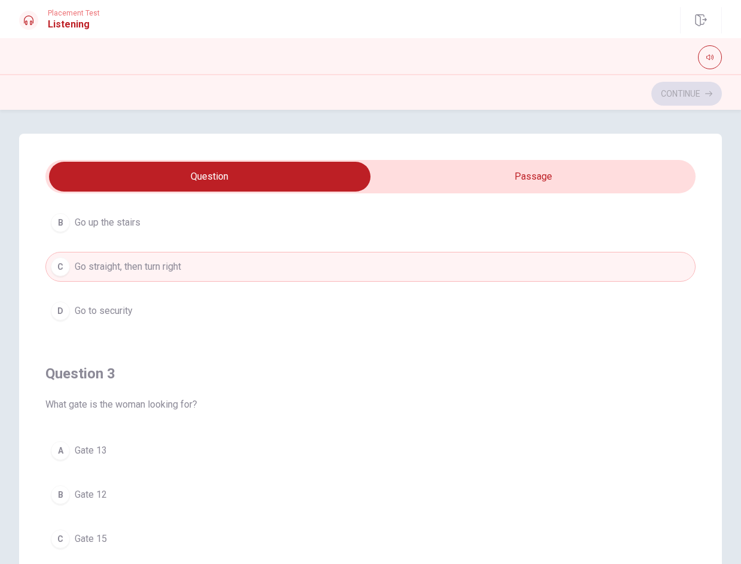
scroll to position [538, 0]
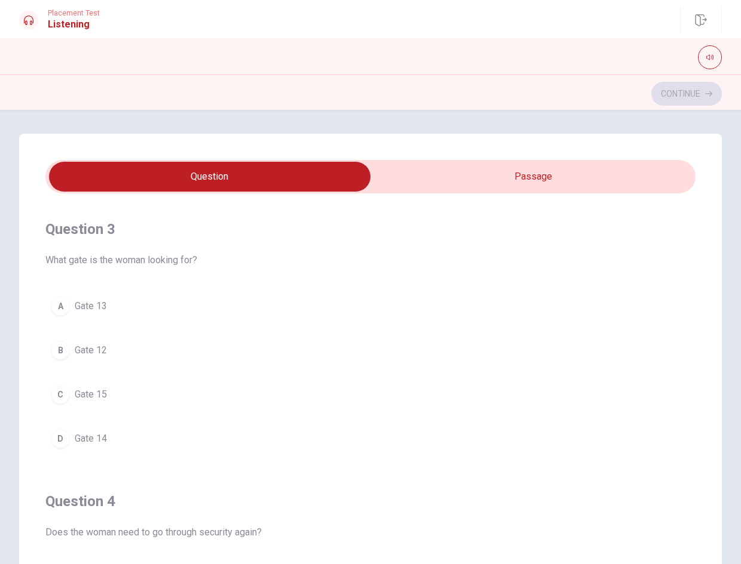
click at [162, 378] on div "A [GEOGRAPHIC_DATA] [GEOGRAPHIC_DATA] [GEOGRAPHIC_DATA] 14" at bounding box center [370, 372] width 650 height 162
click at [156, 391] on button "C Gate 15" at bounding box center [370, 395] width 650 height 30
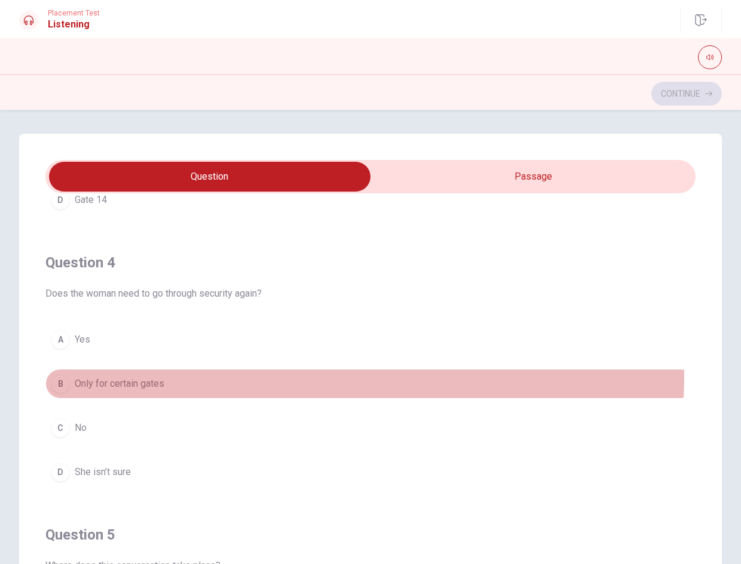
click at [143, 373] on button "B Only for certain gates" at bounding box center [370, 384] width 650 height 30
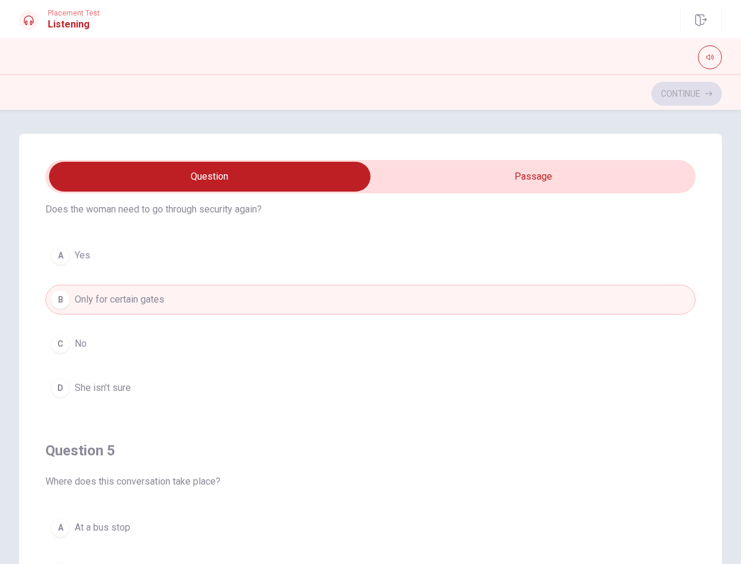
scroll to position [968, 0]
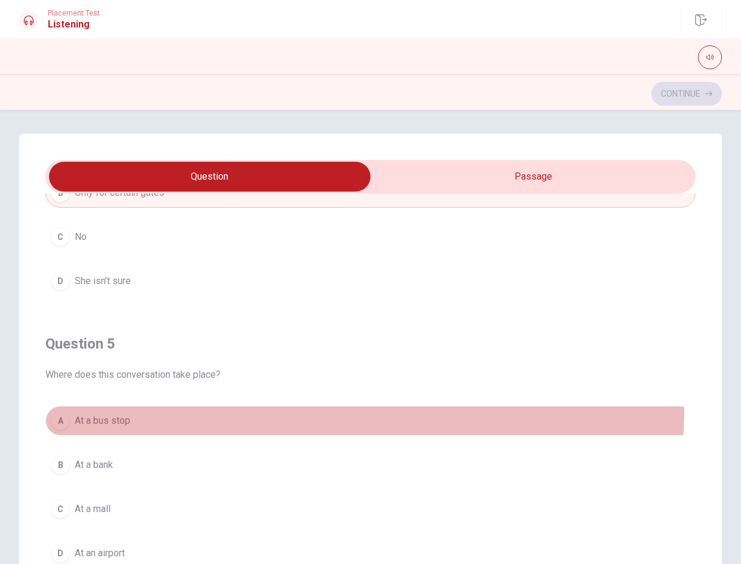
click at [143, 407] on button "A At a bus stop" at bounding box center [370, 421] width 650 height 30
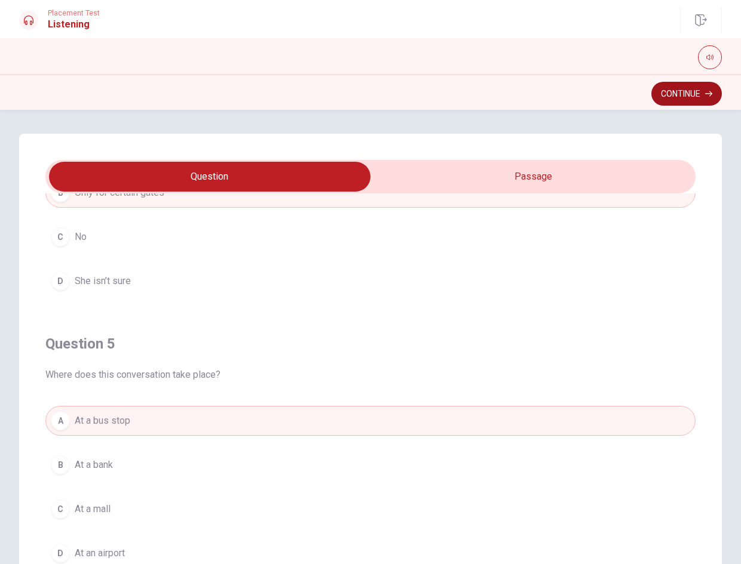
click at [674, 91] on button "Continue" at bounding box center [686, 94] width 70 height 24
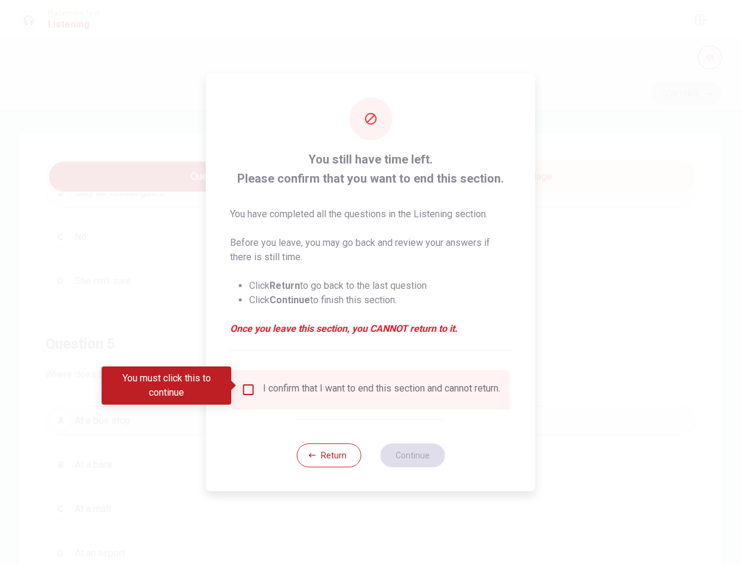
click at [250, 386] on input "You must click this to continue" at bounding box center [248, 390] width 14 height 14
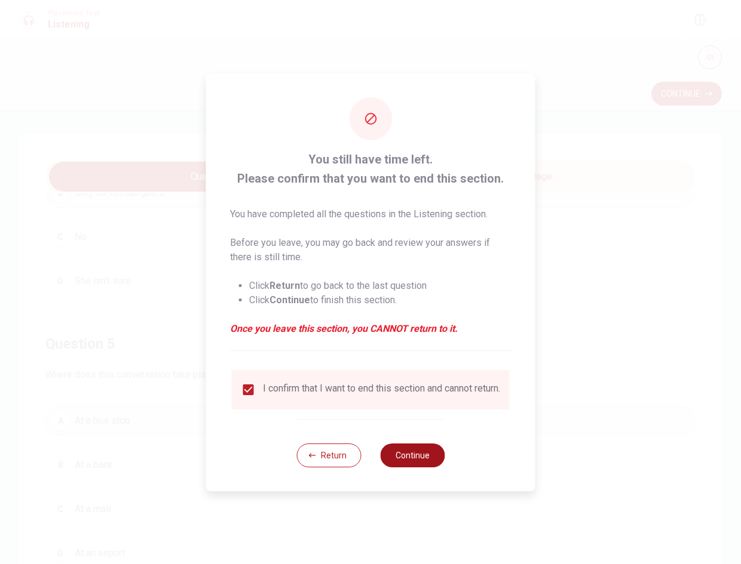
click at [440, 465] on button "Continue" at bounding box center [412, 456] width 65 height 24
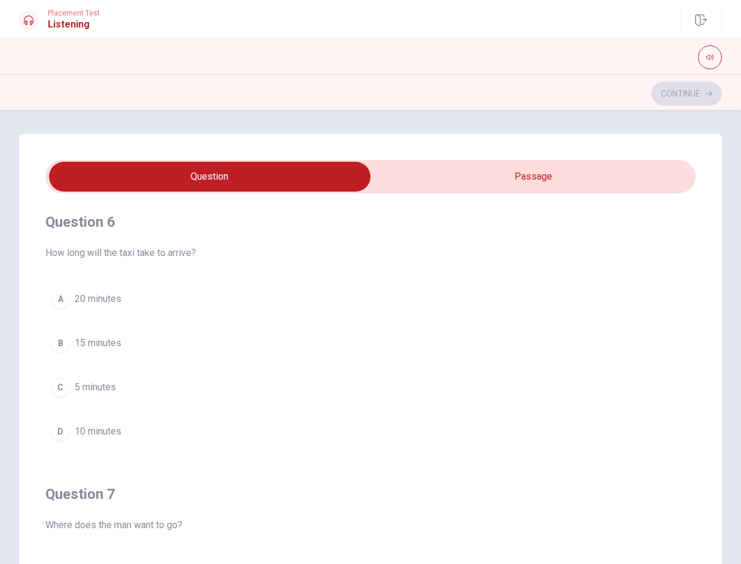
click at [180, 339] on button "B 15 minutes" at bounding box center [370, 344] width 650 height 30
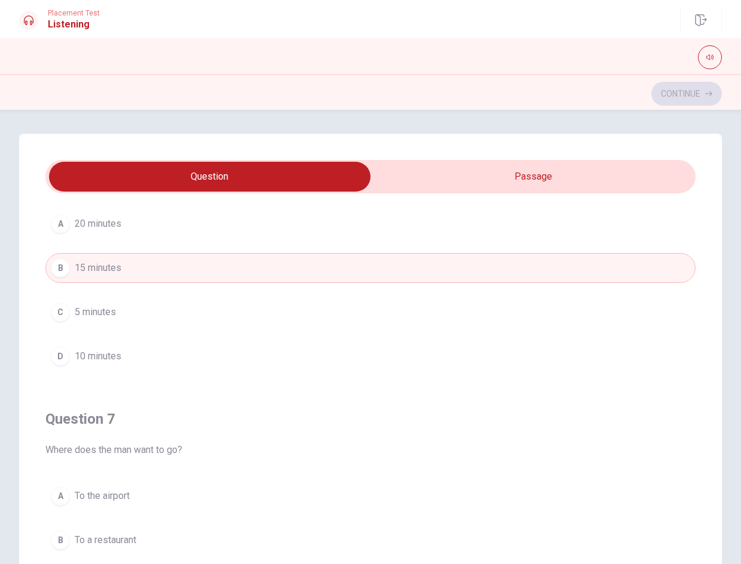
scroll to position [239, 0]
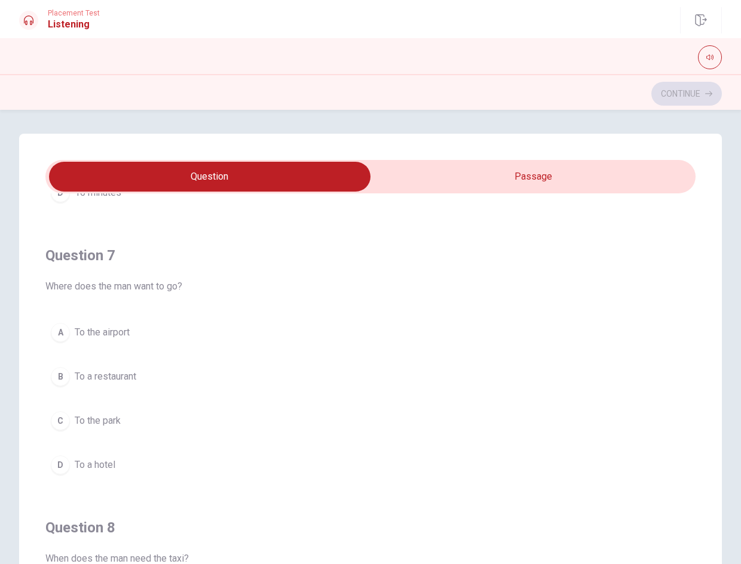
click at [151, 394] on div "A To the airport B To a restaurant C To the park D To a hotel" at bounding box center [370, 399] width 650 height 162
drag, startPoint x: 161, startPoint y: 380, endPoint x: 167, endPoint y: 379, distance: 6.1
click at [161, 380] on button "B To a restaurant" at bounding box center [370, 377] width 650 height 30
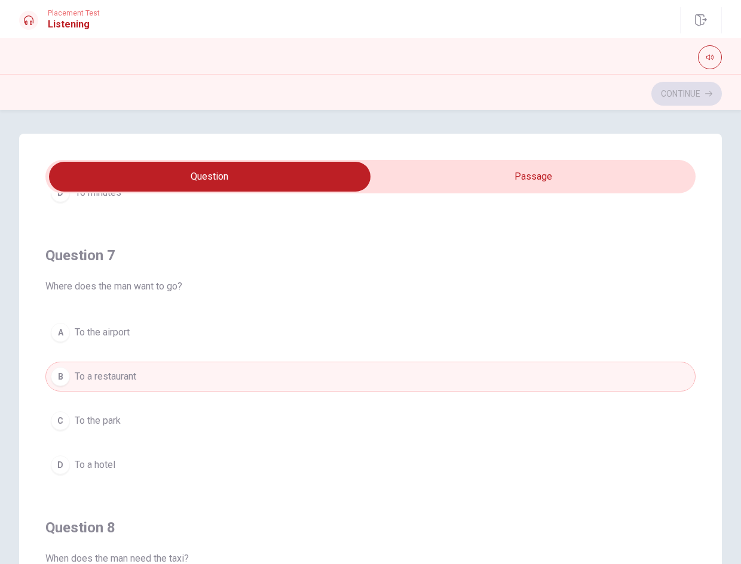
scroll to position [538, 0]
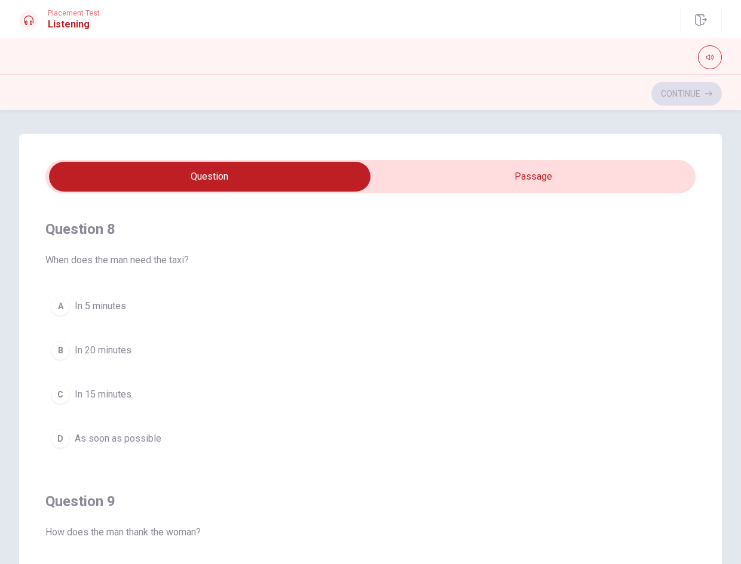
click at [154, 354] on button "B In 20 minutes" at bounding box center [370, 351] width 650 height 30
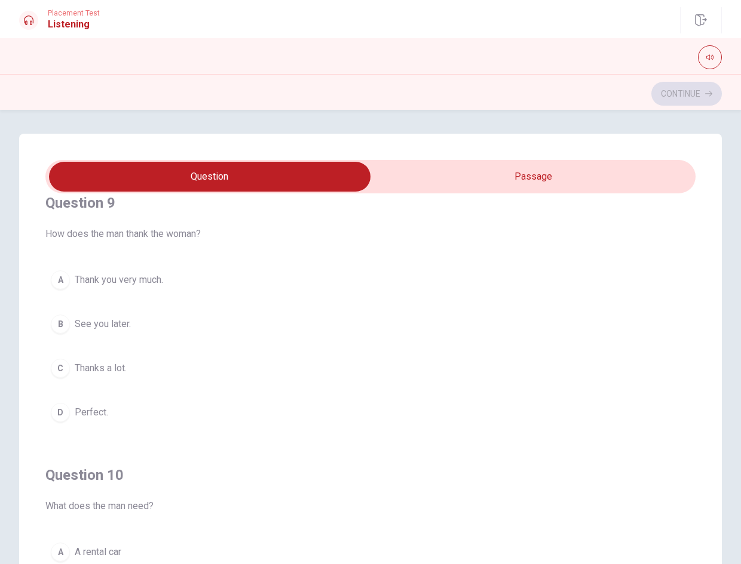
click at [155, 360] on button "C Thanks a lot." at bounding box center [370, 369] width 650 height 30
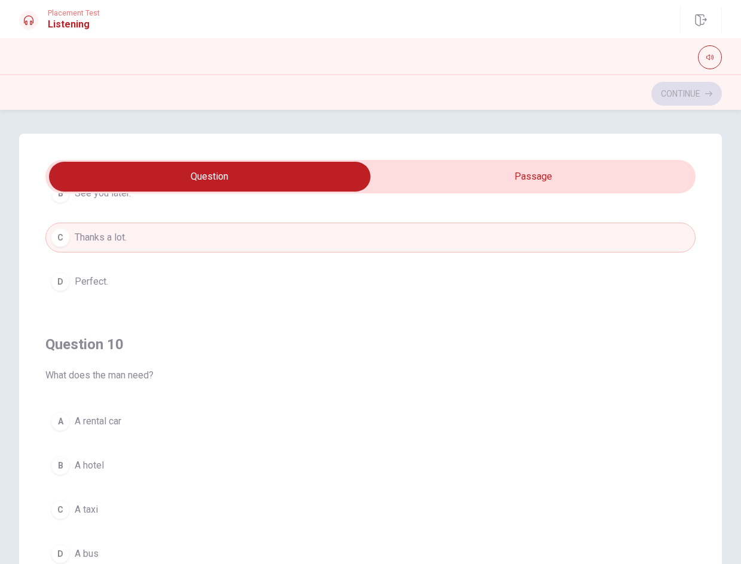
scroll to position [968, 0]
click at [110, 415] on span "A rental car" at bounding box center [98, 421] width 47 height 14
